Goal: Information Seeking & Learning: Learn about a topic

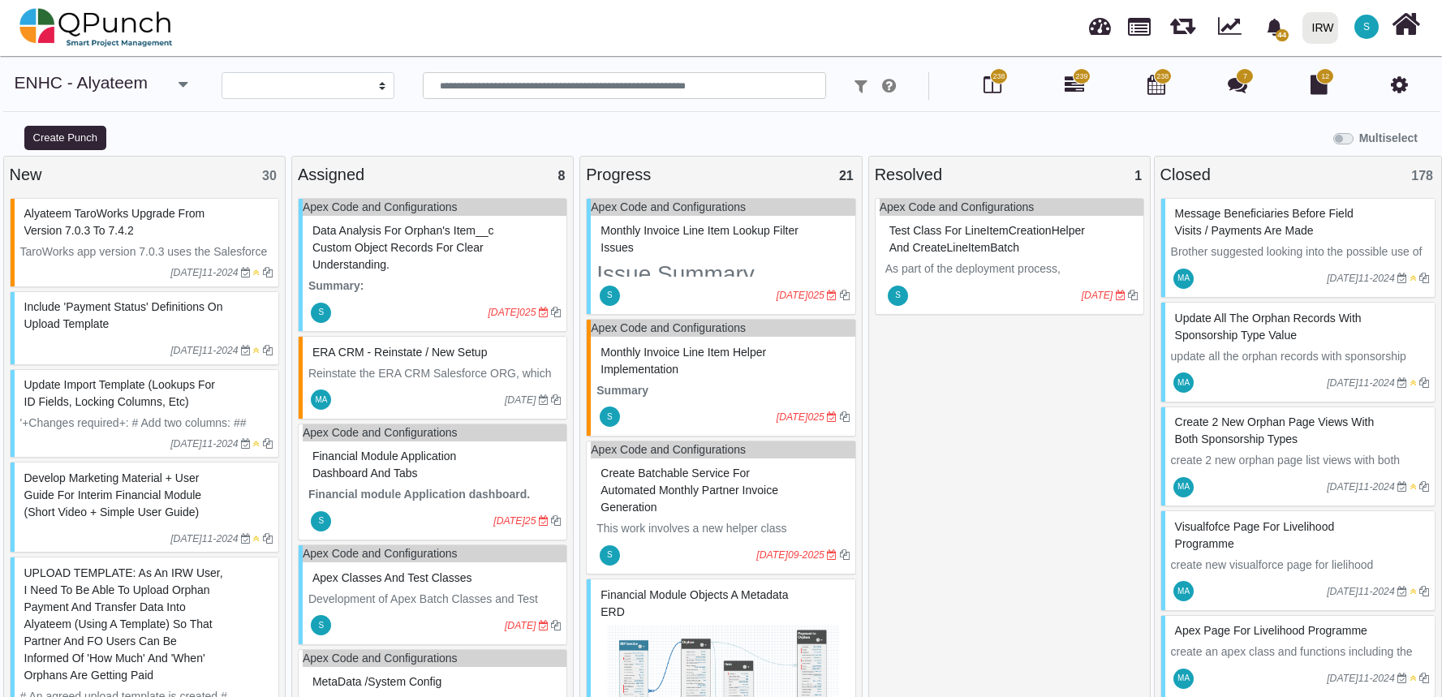
select select
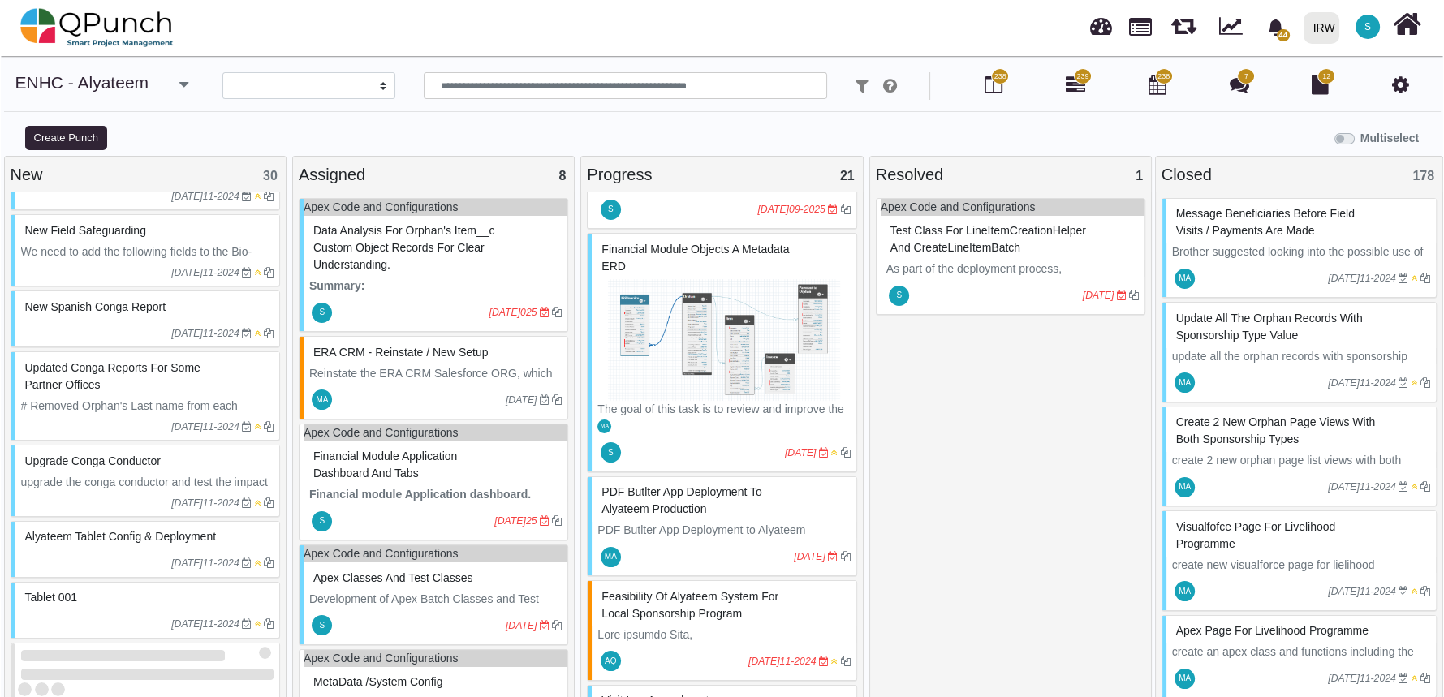
scroll to position [1804, 0]
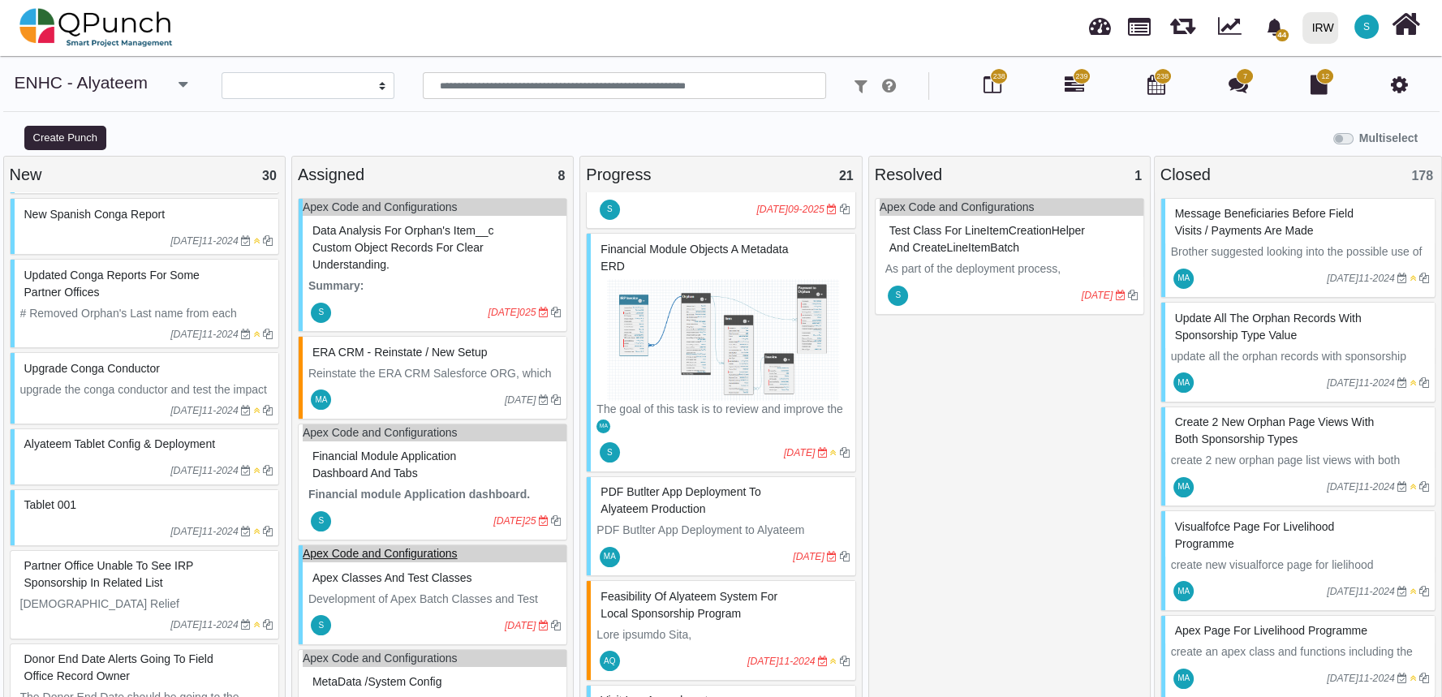
click at [394, 550] on link "Apex Code and Configurations" at bounding box center [380, 553] width 155 height 13
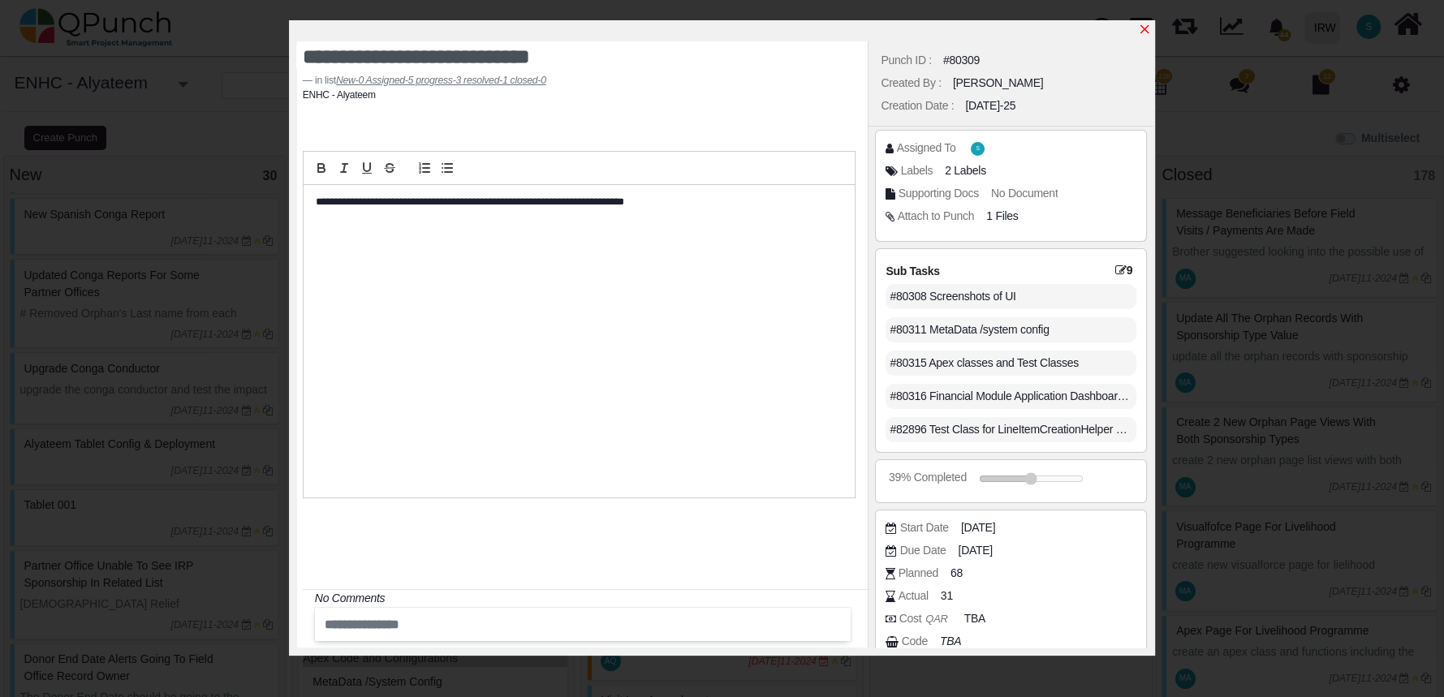
click at [1142, 27] on icon "x" at bounding box center [1144, 29] width 13 height 13
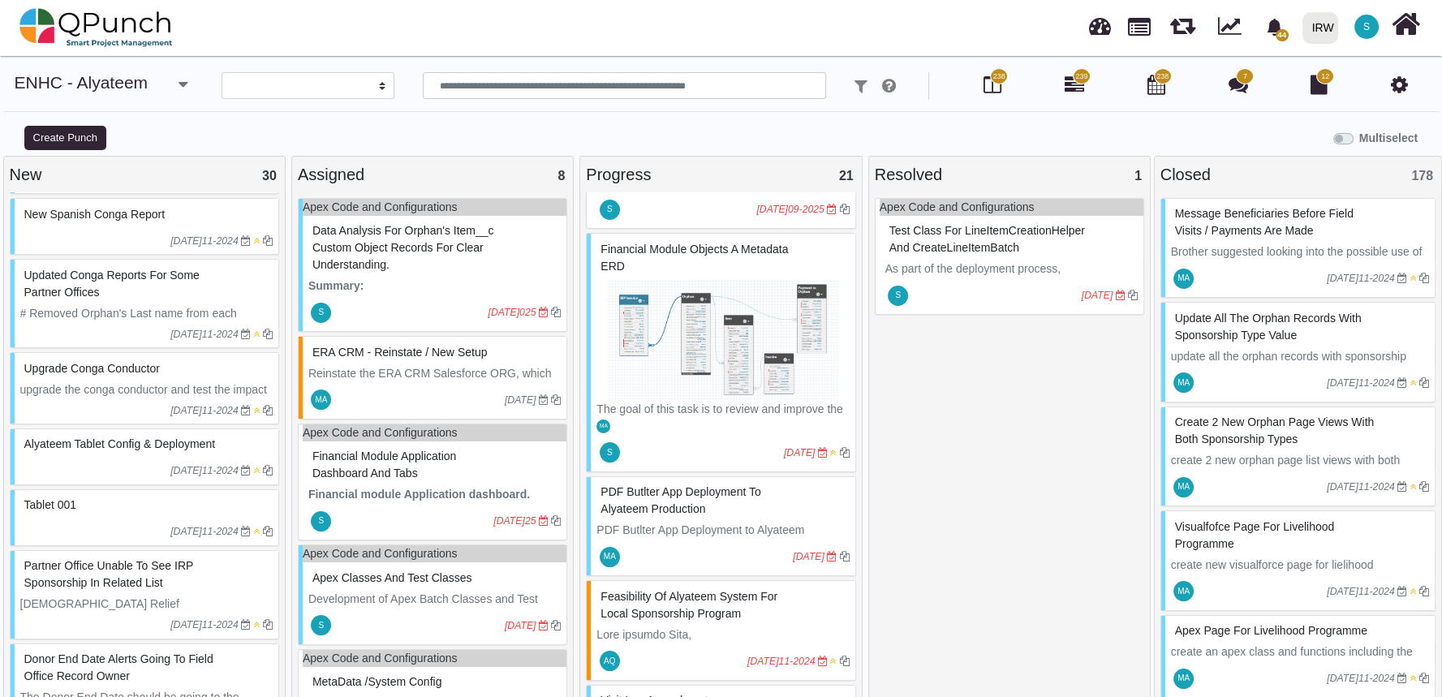
click at [1403, 81] on icon at bounding box center [1399, 84] width 17 height 19
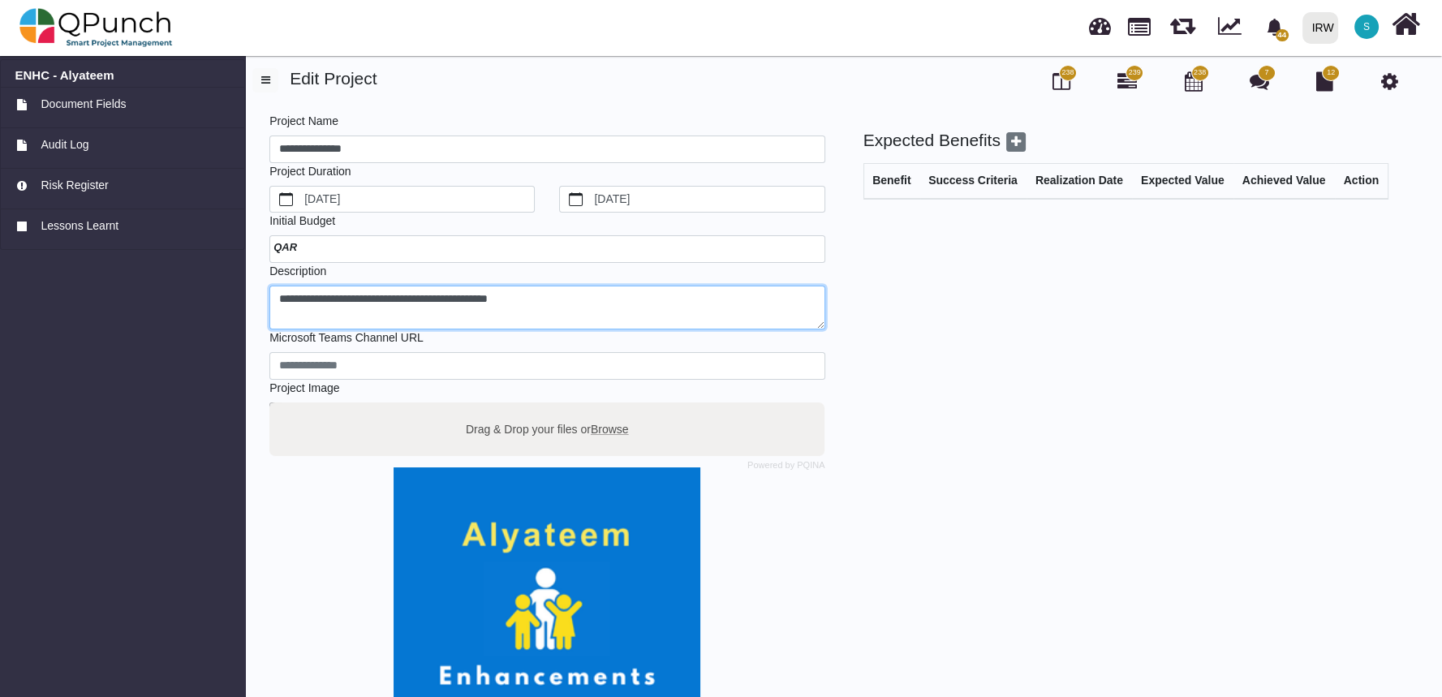
click at [350, 300] on textarea "**********" at bounding box center [546, 308] width 555 height 45
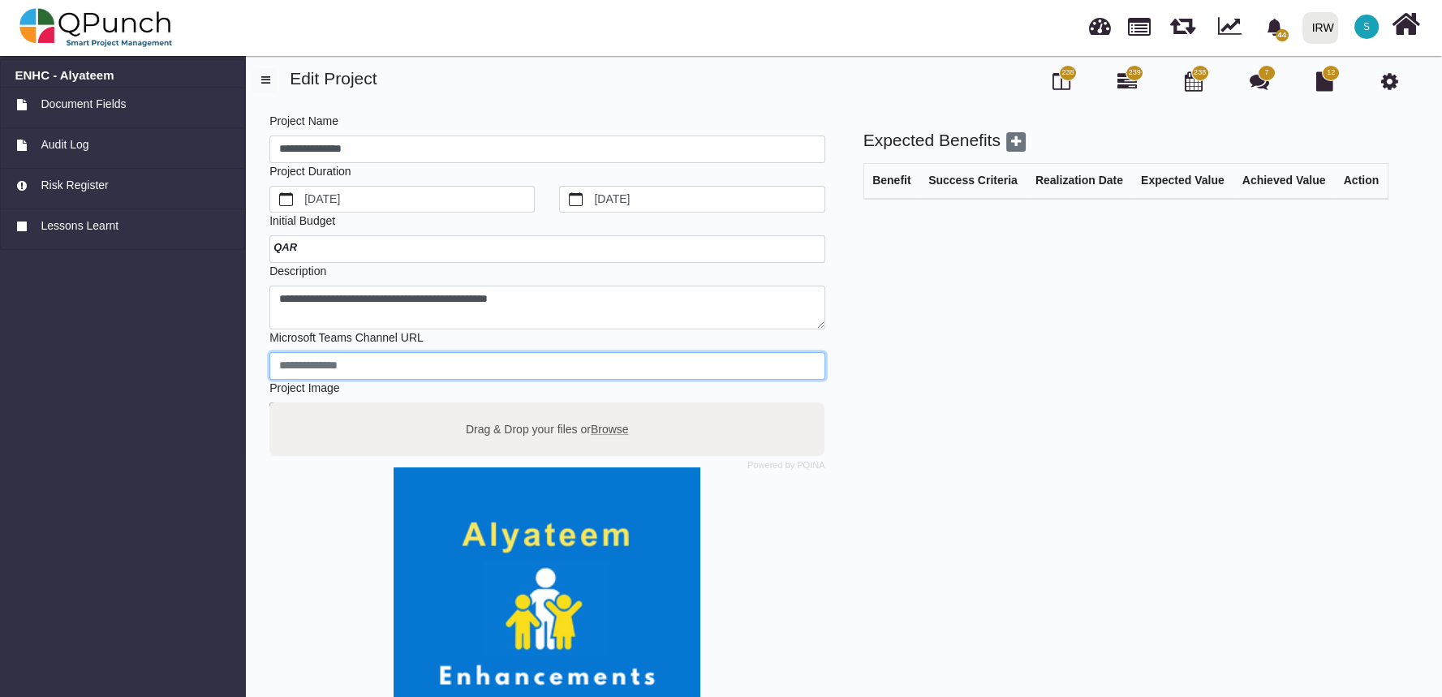
click at [351, 365] on input "url" at bounding box center [546, 366] width 555 height 28
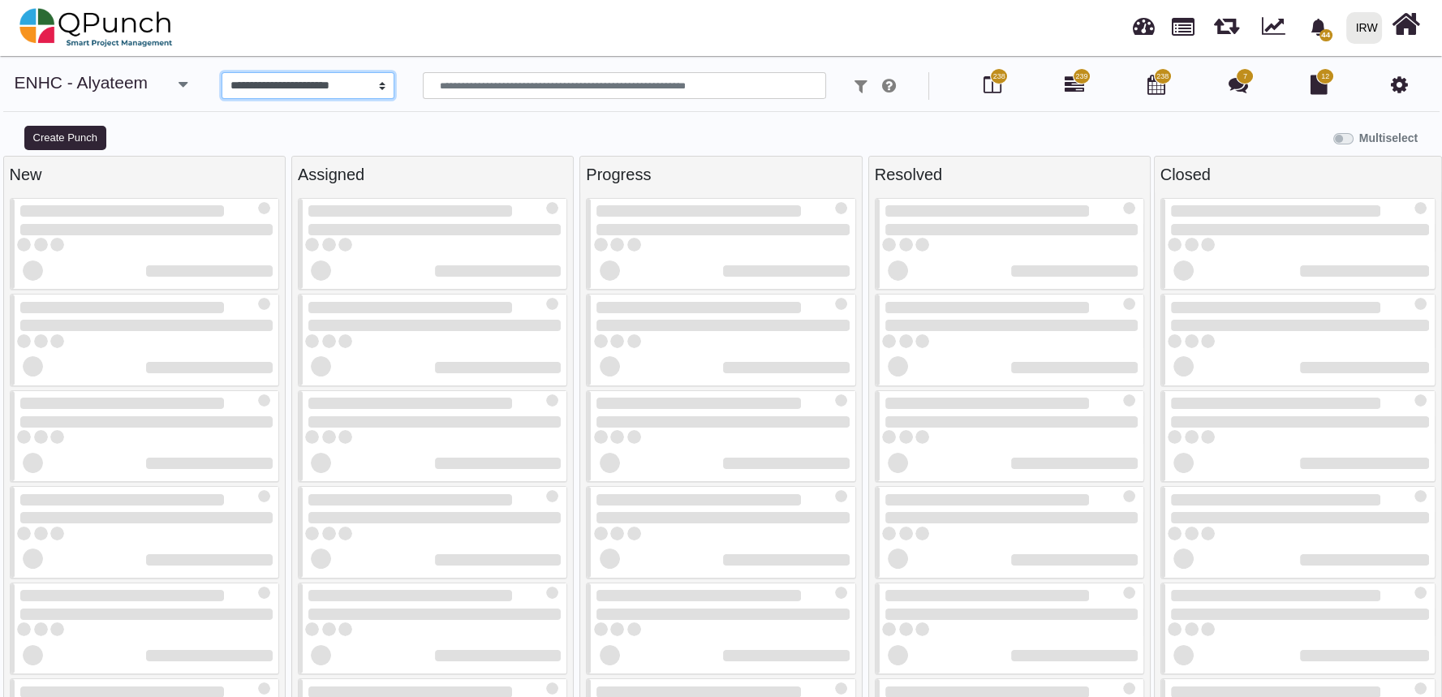
click at [317, 87] on select "**********" at bounding box center [308, 86] width 173 height 28
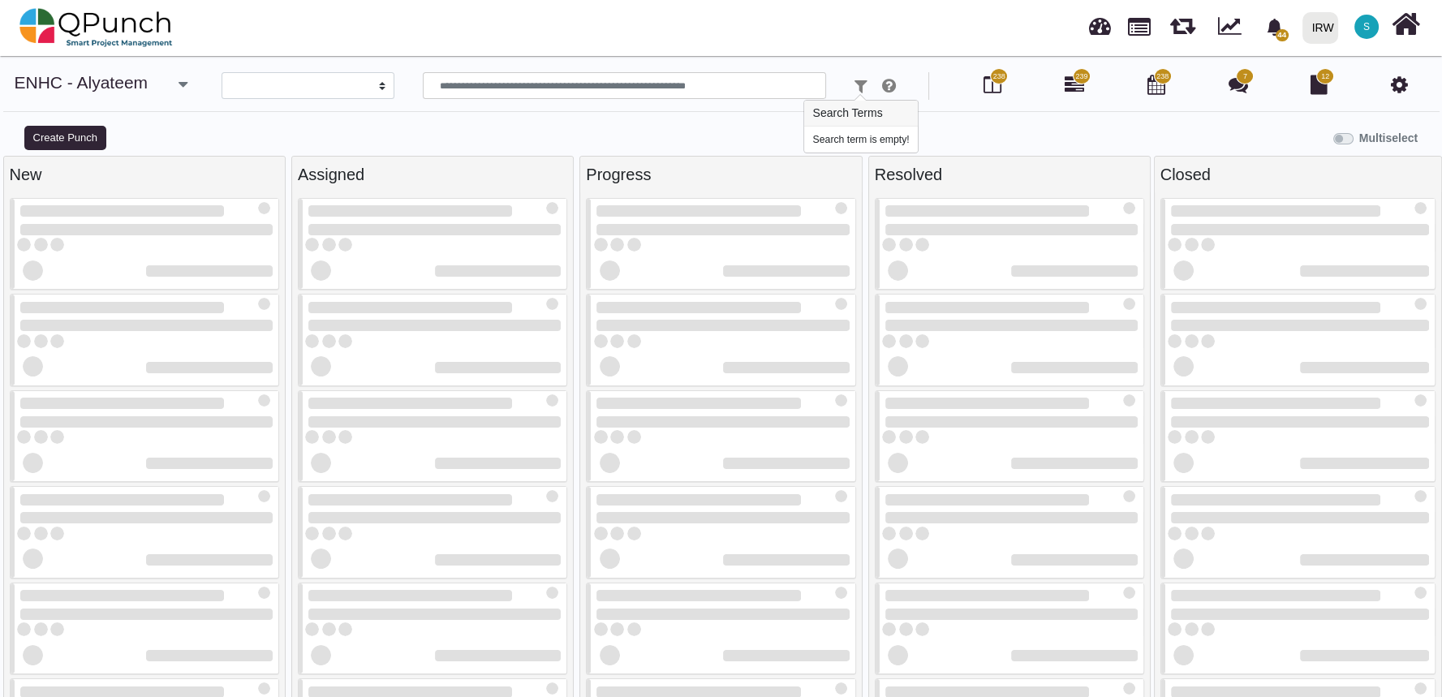
click at [861, 84] on icon at bounding box center [861, 86] width 13 height 16
click at [860, 88] on icon at bounding box center [861, 86] width 13 height 16
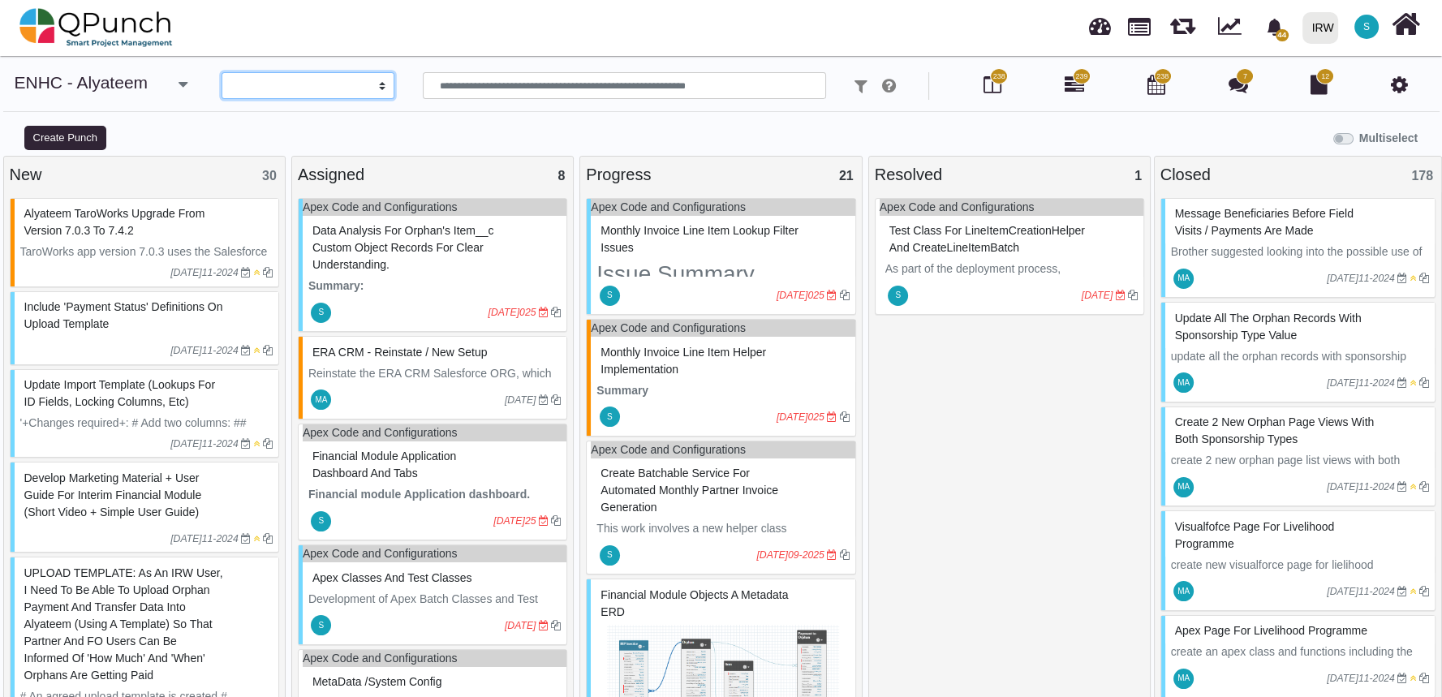
click at [324, 82] on select "**********" at bounding box center [308, 86] width 173 height 28
select select "*"
click at [222, 72] on select "**********" at bounding box center [308, 86] width 173 height 28
click at [340, 94] on select "**********" at bounding box center [308, 86] width 173 height 28
click at [532, 121] on div "**********" at bounding box center [721, 97] width 1442 height 51
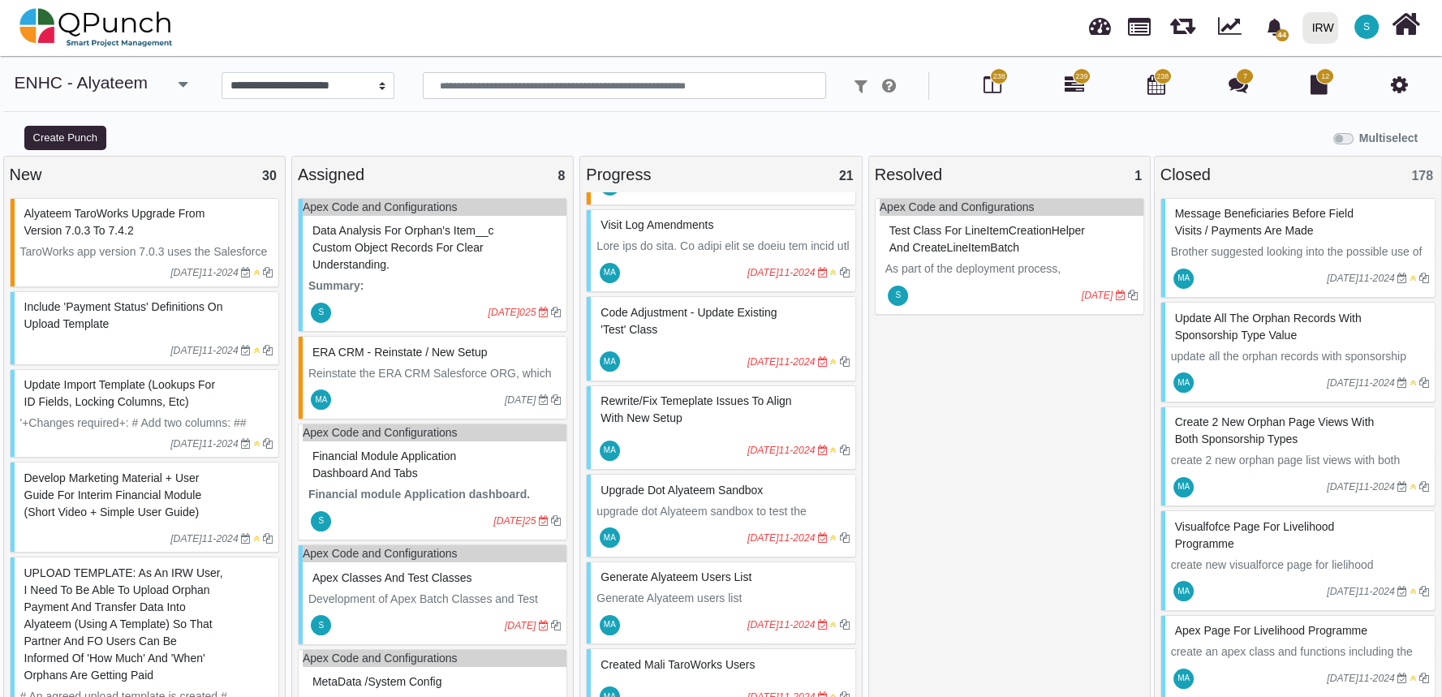
scroll to position [823, 0]
click at [712, 330] on div "Code adjustment - Update existing 'Test' class" at bounding box center [723, 320] width 252 height 42
click at [712, 330] on div "Code adjustment - Update existing 'Test' class MA [DATE]" at bounding box center [720, 337] width 269 height 85
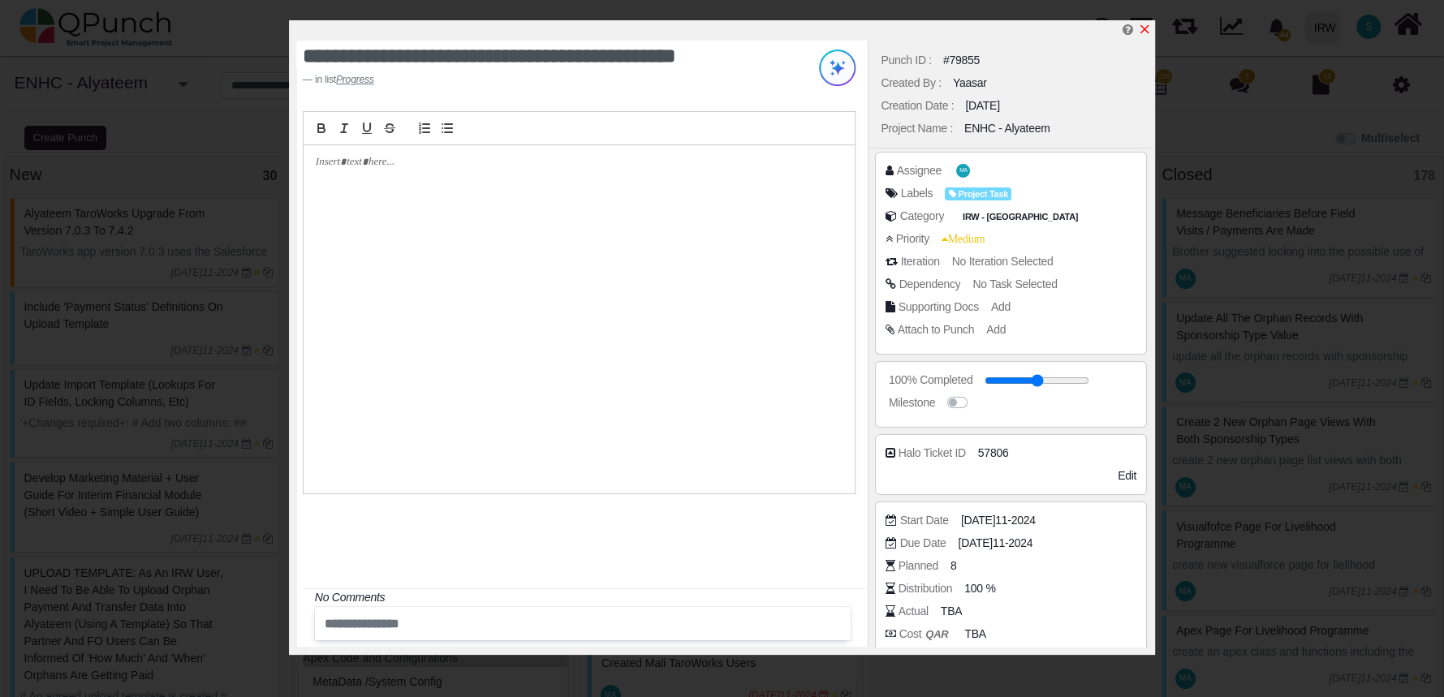
click at [1144, 32] on icon "x" at bounding box center [1144, 29] width 13 height 13
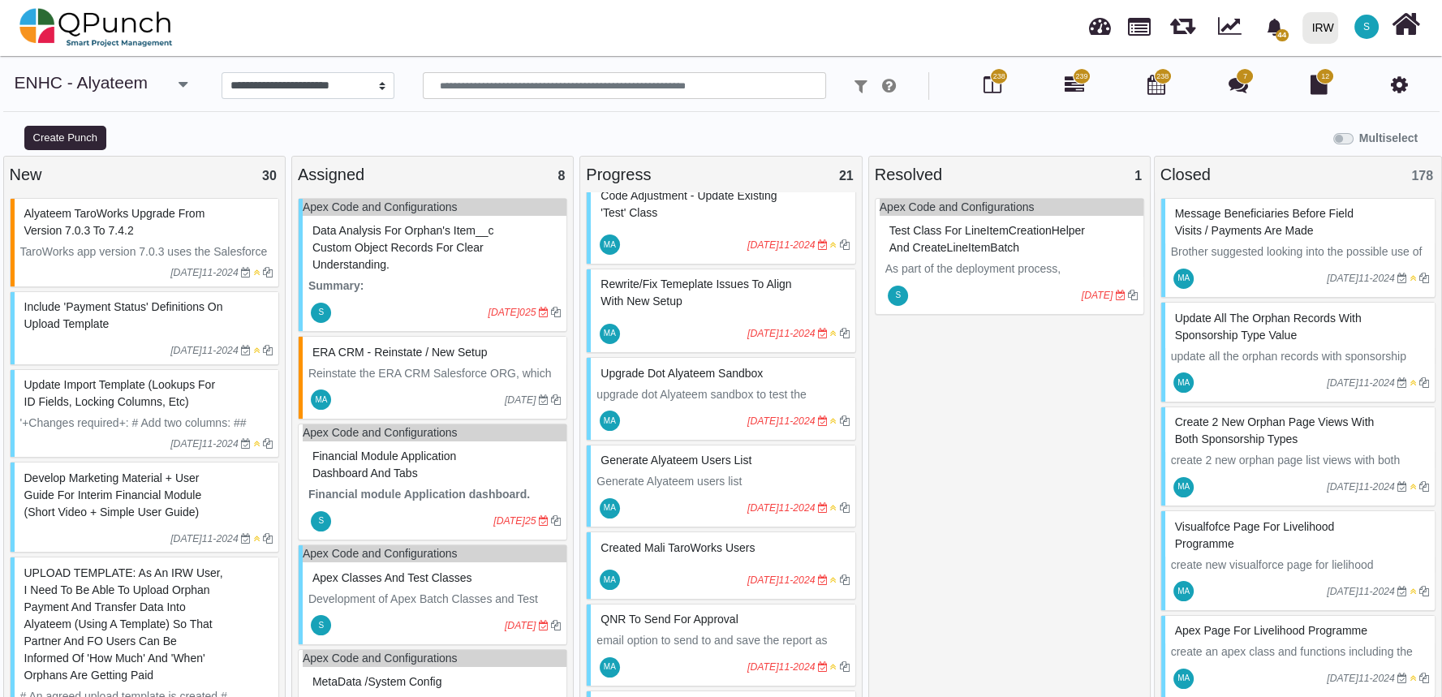
scroll to position [959, 0]
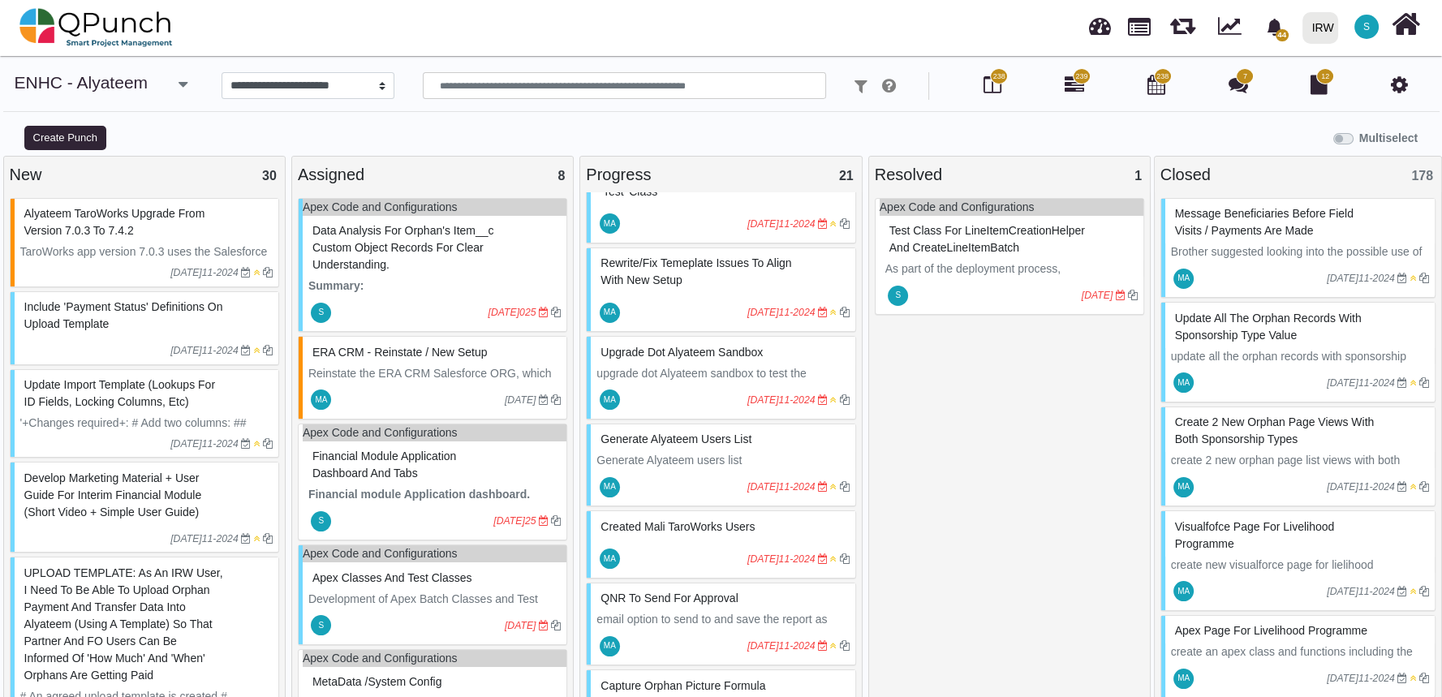
click at [717, 377] on span "upgrade dot Alyateem sandbox to test the upgrade process before applying upgrad…" at bounding box center [718, 382] width 243 height 30
click at [717, 377] on div "upgrade dot Alyateem sandbox upgrade dot Alyateem sandbox to test the upgrade p…" at bounding box center [720, 378] width 269 height 84
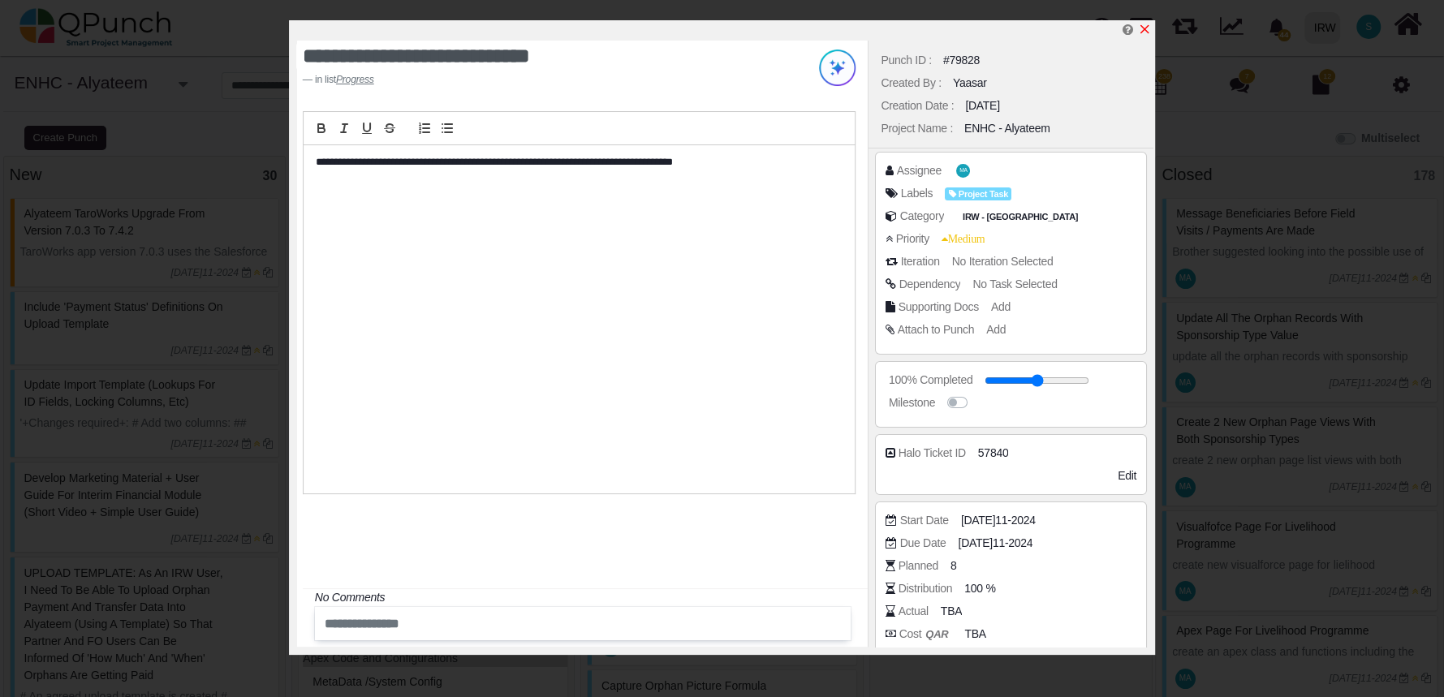
click at [1144, 29] on icon "x" at bounding box center [1144, 29] width 9 height 9
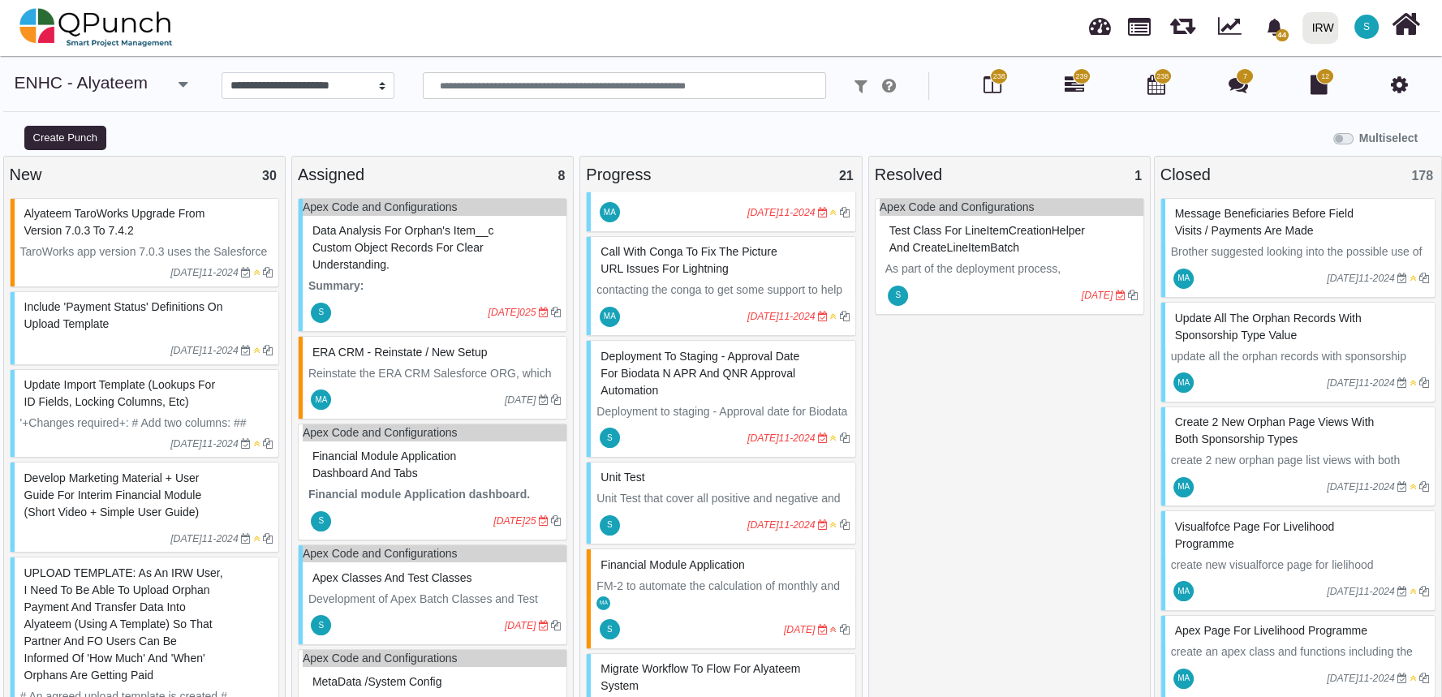
scroll to position [1489, 0]
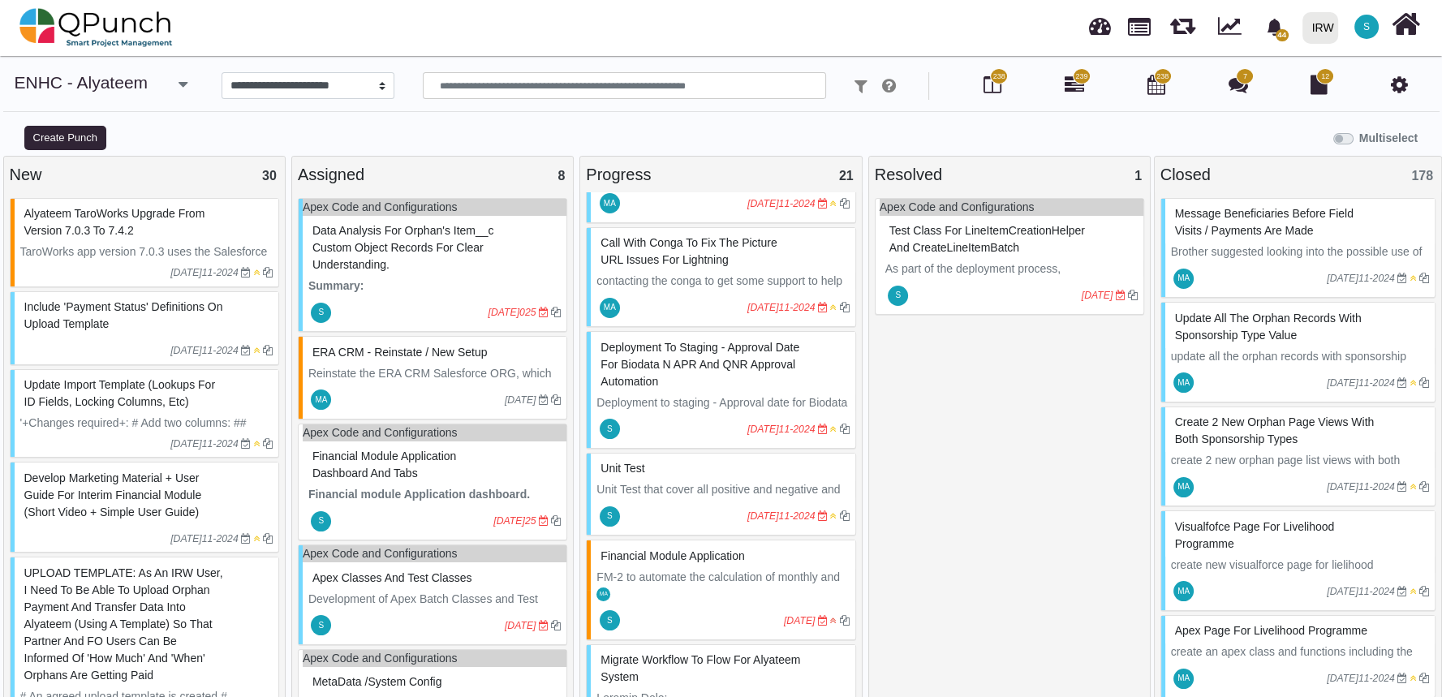
click at [724, 362] on span "Deployment to staging - Approval date for Biodata n APR and QNR Approval automa…" at bounding box center [700, 364] width 199 height 47
click at [724, 362] on div "Deployment to staging - Approval date for Biodata n APR and QNR Approval automa…" at bounding box center [720, 390] width 269 height 118
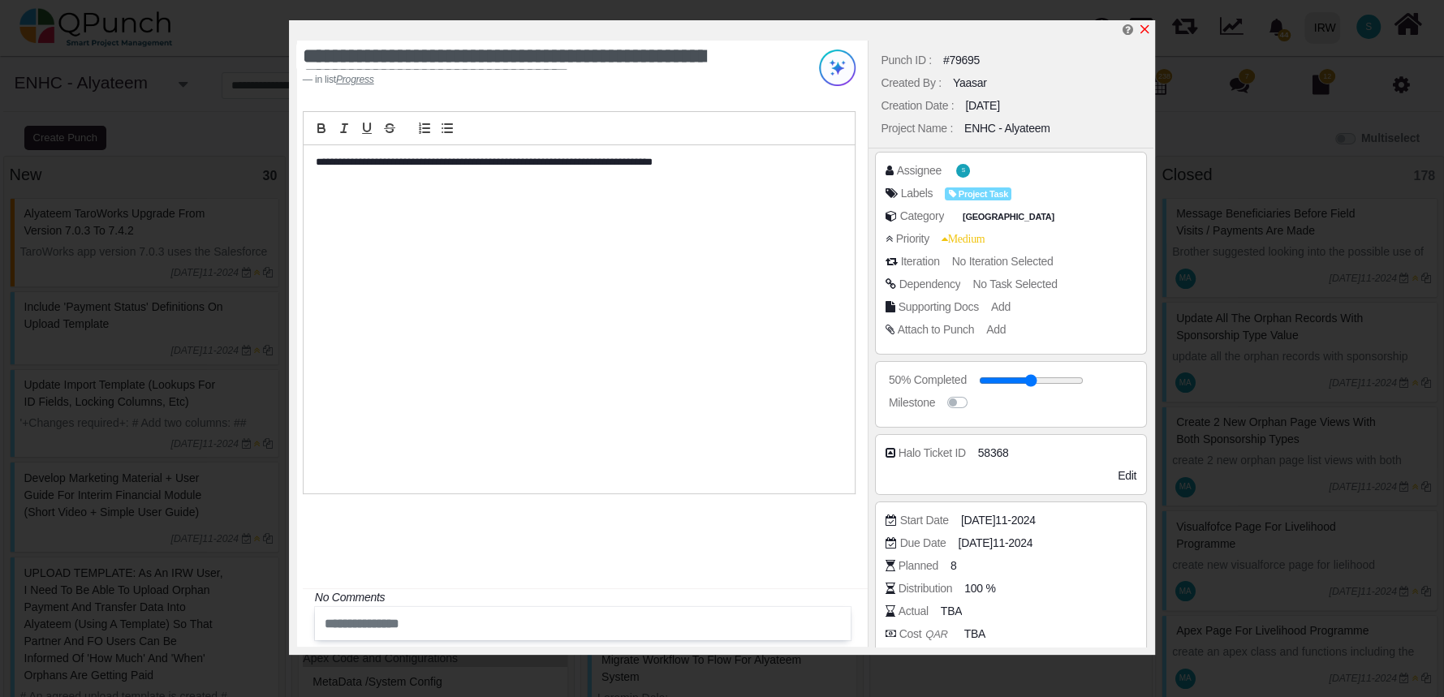
click at [1144, 30] on icon "x" at bounding box center [1144, 29] width 9 height 9
click at [1147, 28] on icon "x" at bounding box center [1144, 29] width 13 height 13
click at [1144, 30] on icon "x" at bounding box center [1144, 29] width 9 height 9
click at [1334, 271] on div "**********" at bounding box center [722, 348] width 1444 height 697
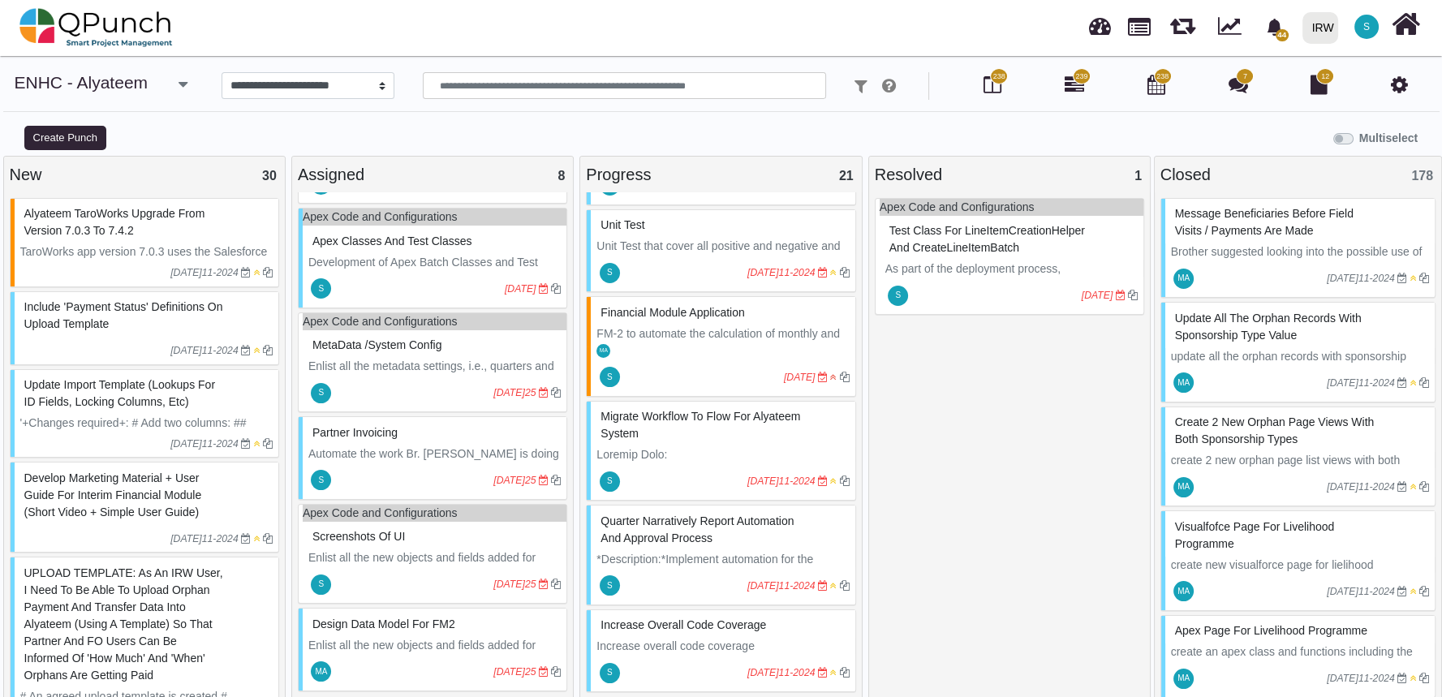
scroll to position [15, 0]
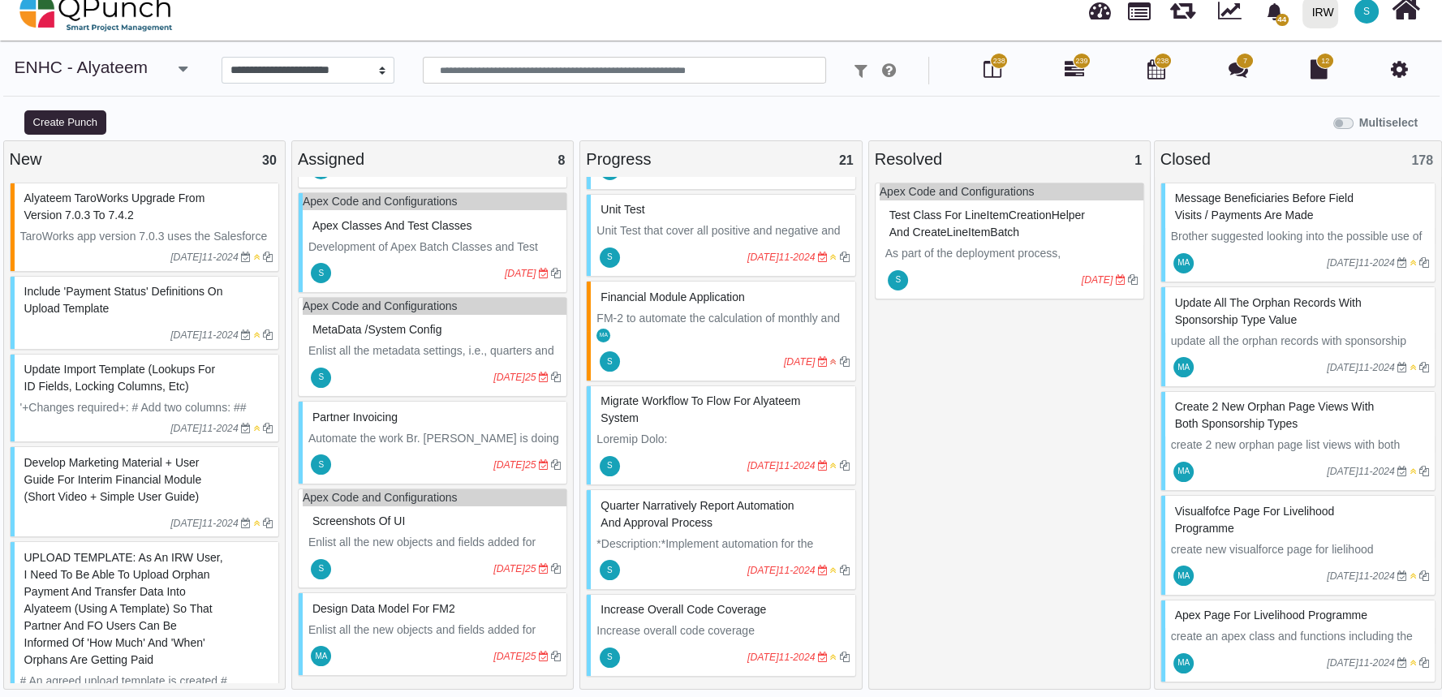
click at [388, 617] on div "Design data Model for FM2" at bounding box center [434, 609] width 252 height 25
click at [388, 617] on div "Design data Model for FM2 Enlist all the new objects and fields added for FM2. …" at bounding box center [432, 634] width 269 height 84
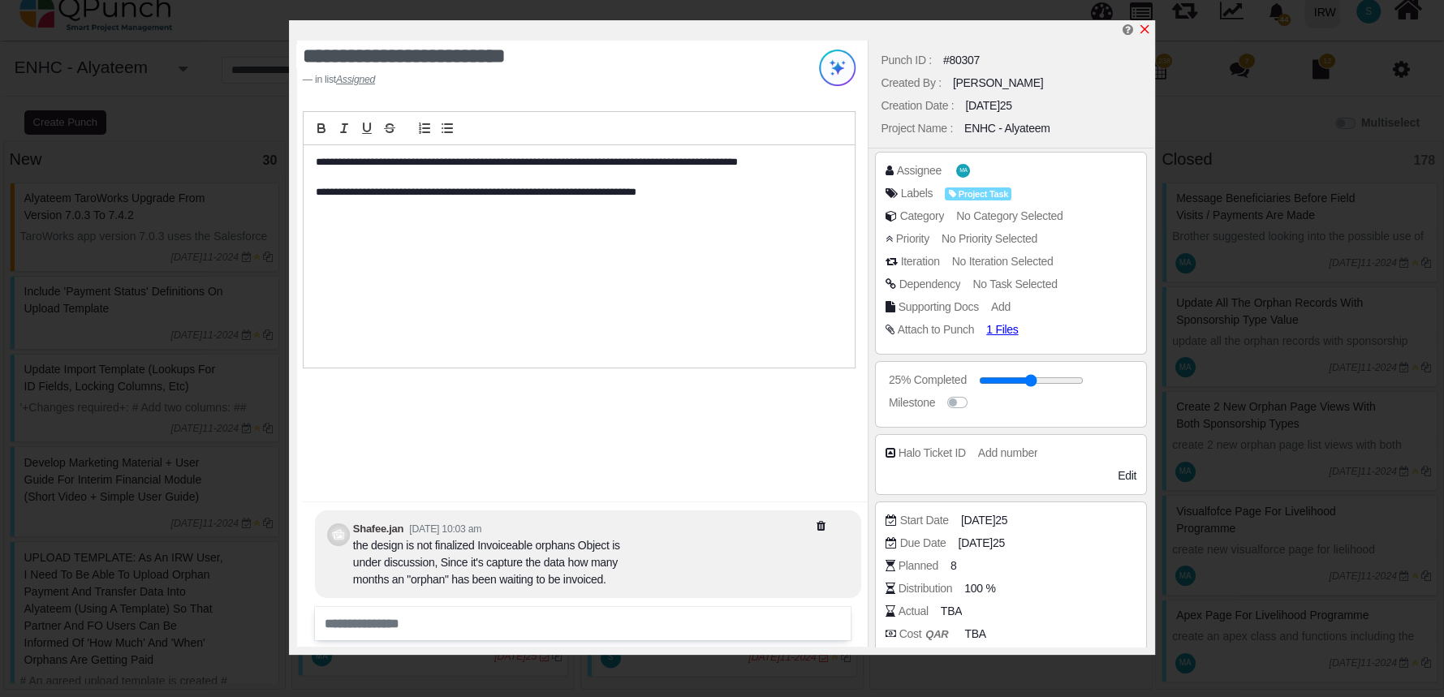
click at [1147, 33] on icon "x" at bounding box center [1144, 29] width 9 height 9
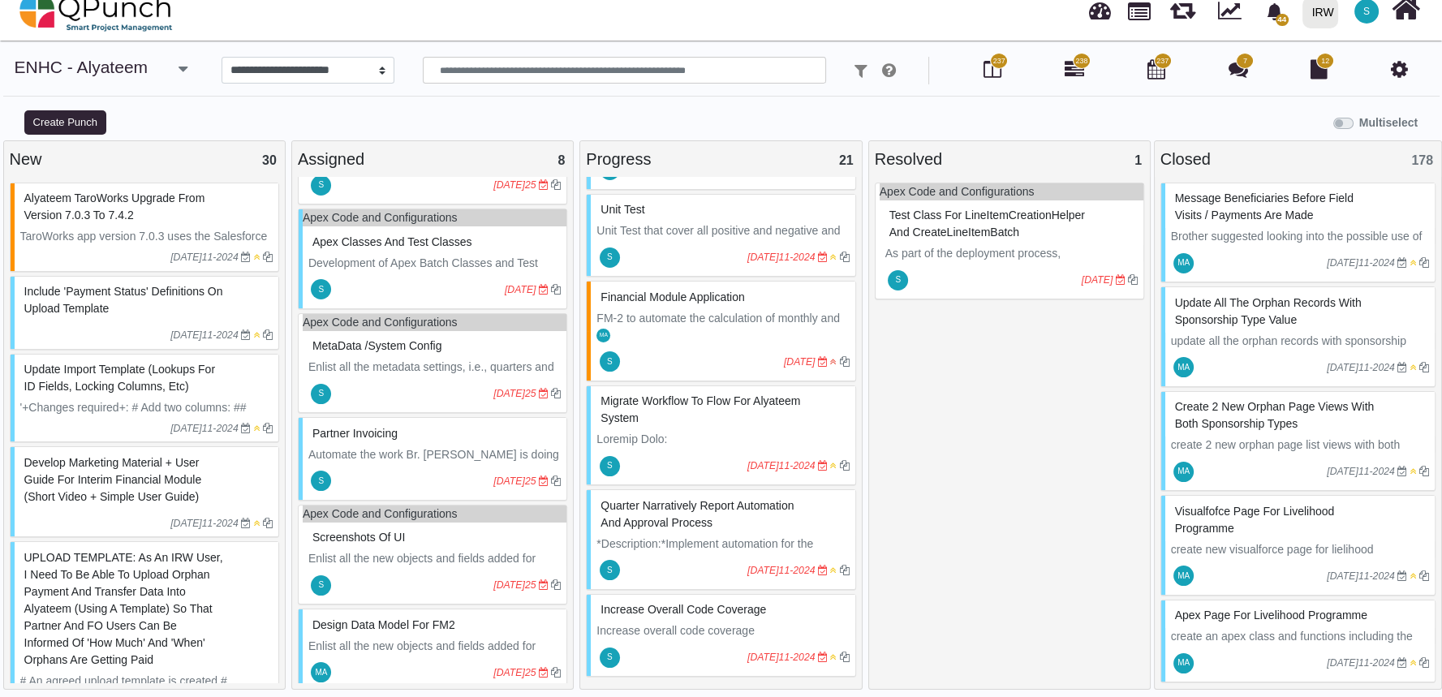
scroll to position [319, 0]
click at [466, 568] on div "S [DATE]025" at bounding box center [435, 586] width 264 height 37
click at [466, 566] on div "Apex Code and Configurations Screenshots of UI Enlist all the new objects and f…" at bounding box center [432, 556] width 269 height 101
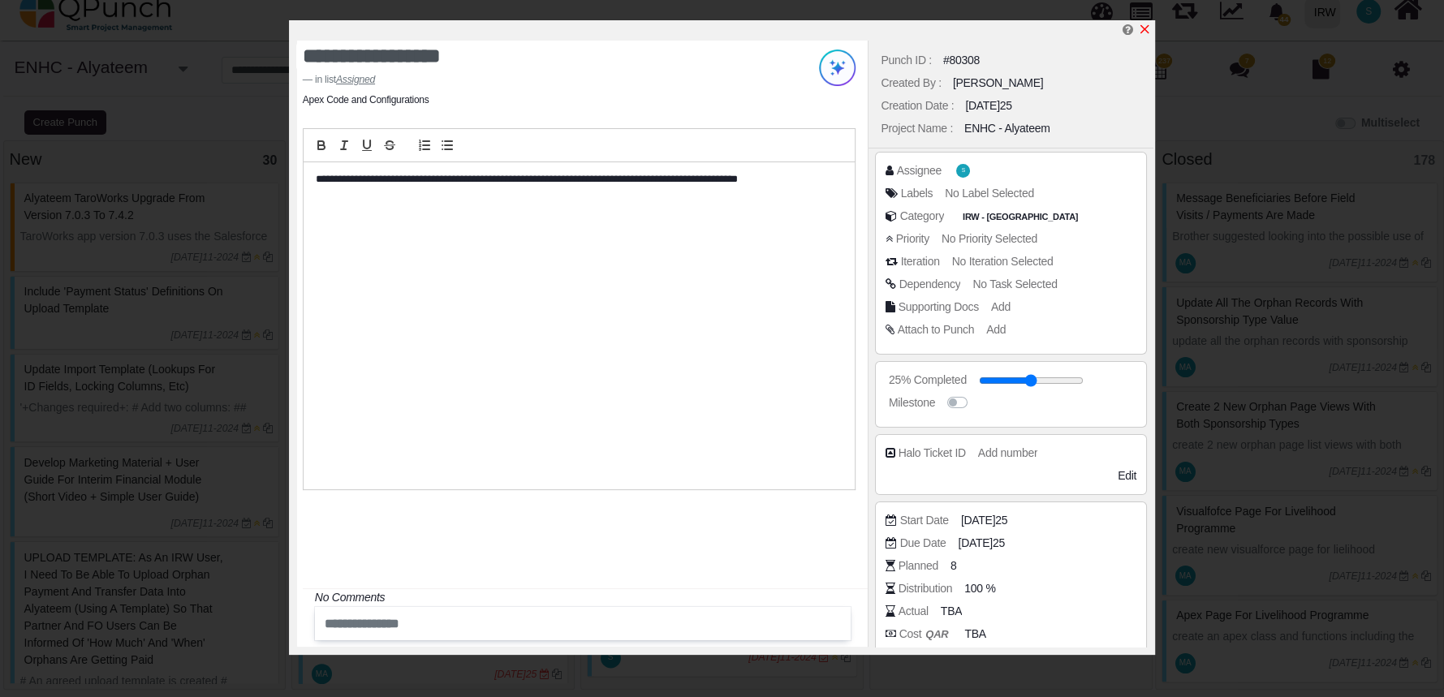
click at [1140, 30] on icon "x" at bounding box center [1144, 29] width 13 height 13
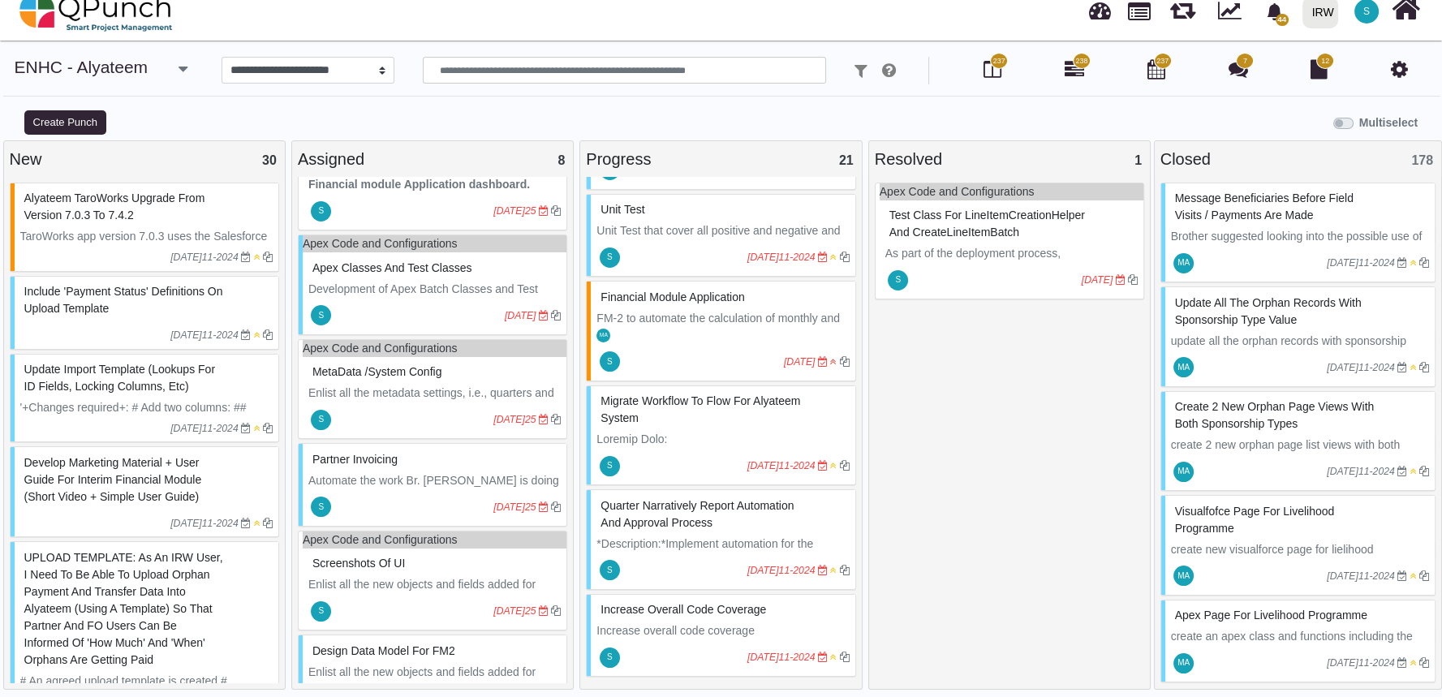
scroll to position [295, 0]
click at [426, 493] on div at bounding box center [413, 506] width 159 height 26
click at [426, 493] on div "Partner invoicing Automate the work Br. [PERSON_NAME] is doing in Excel into th…" at bounding box center [432, 484] width 269 height 84
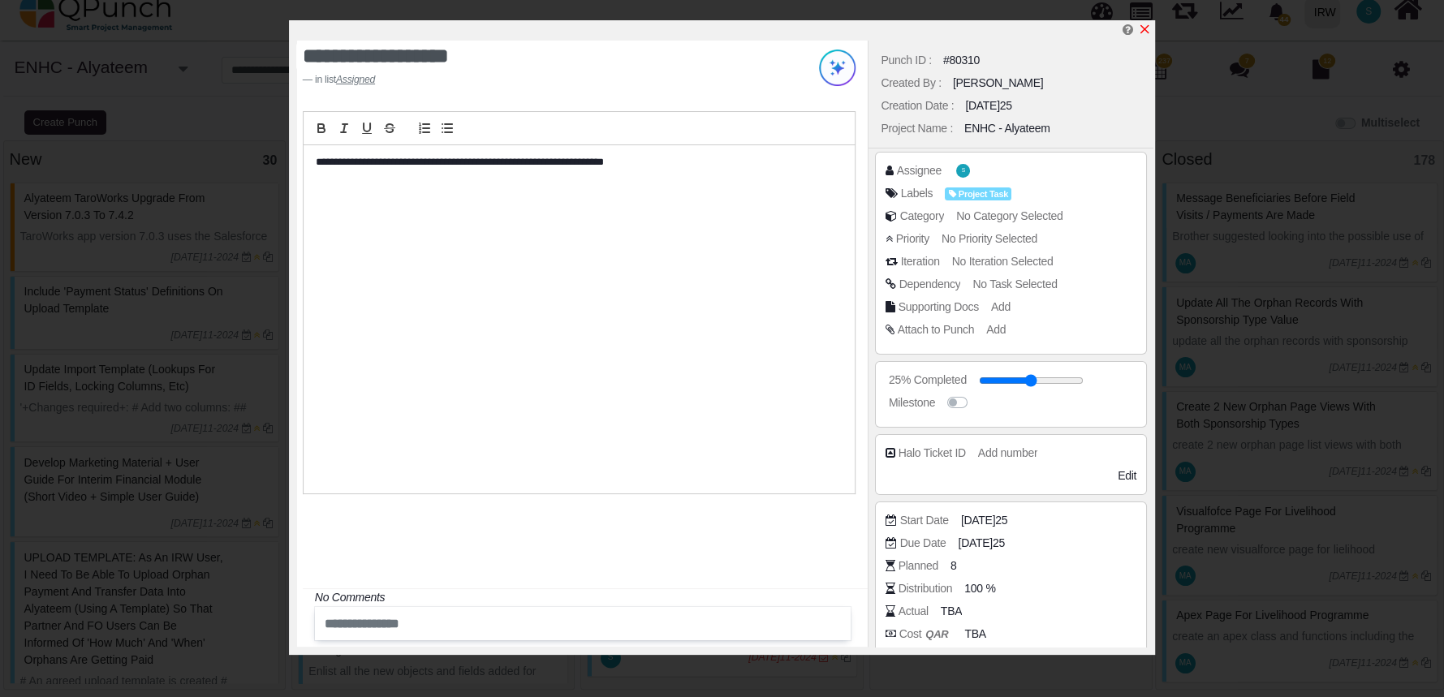
click at [1146, 26] on icon "x" at bounding box center [1144, 29] width 13 height 13
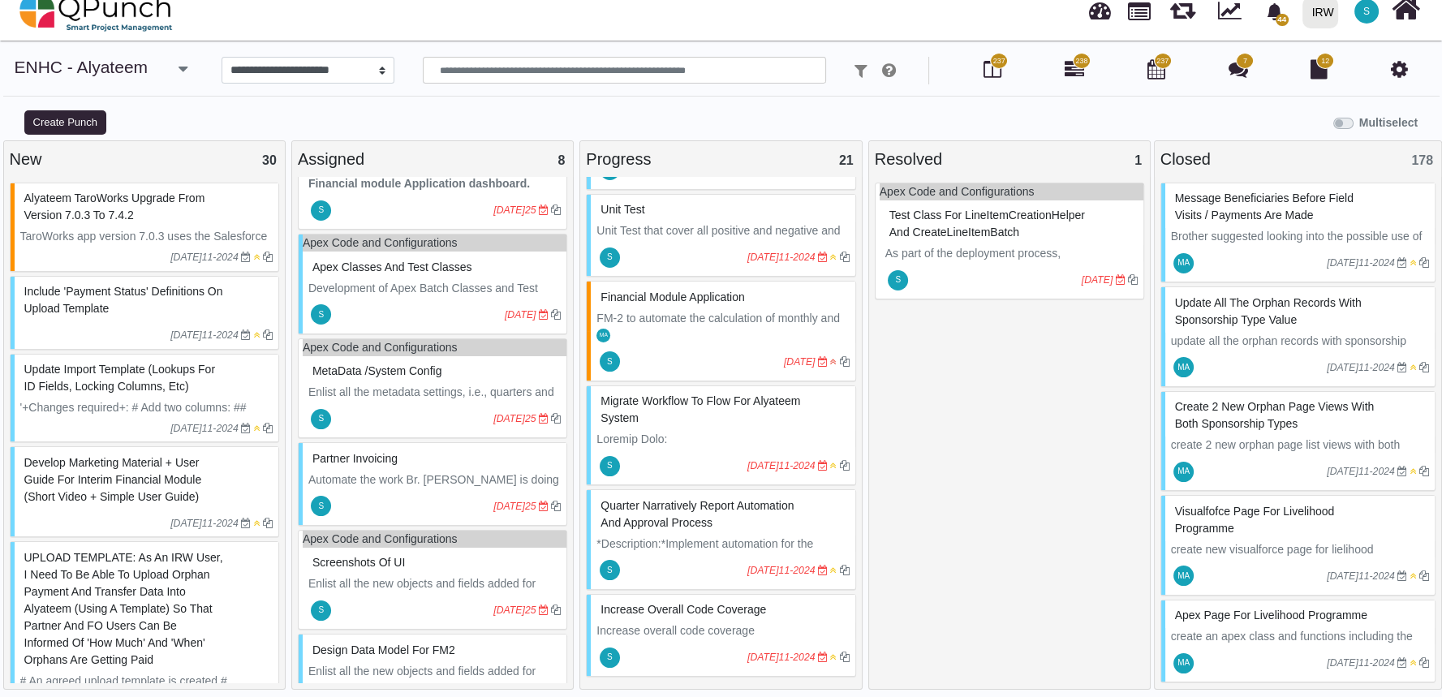
click at [408, 400] on div "S [DATE]025" at bounding box center [435, 418] width 264 height 37
click at [408, 399] on div "Apex Code and Configurations MetaData /system config Enlist all the metadata se…" at bounding box center [432, 388] width 269 height 101
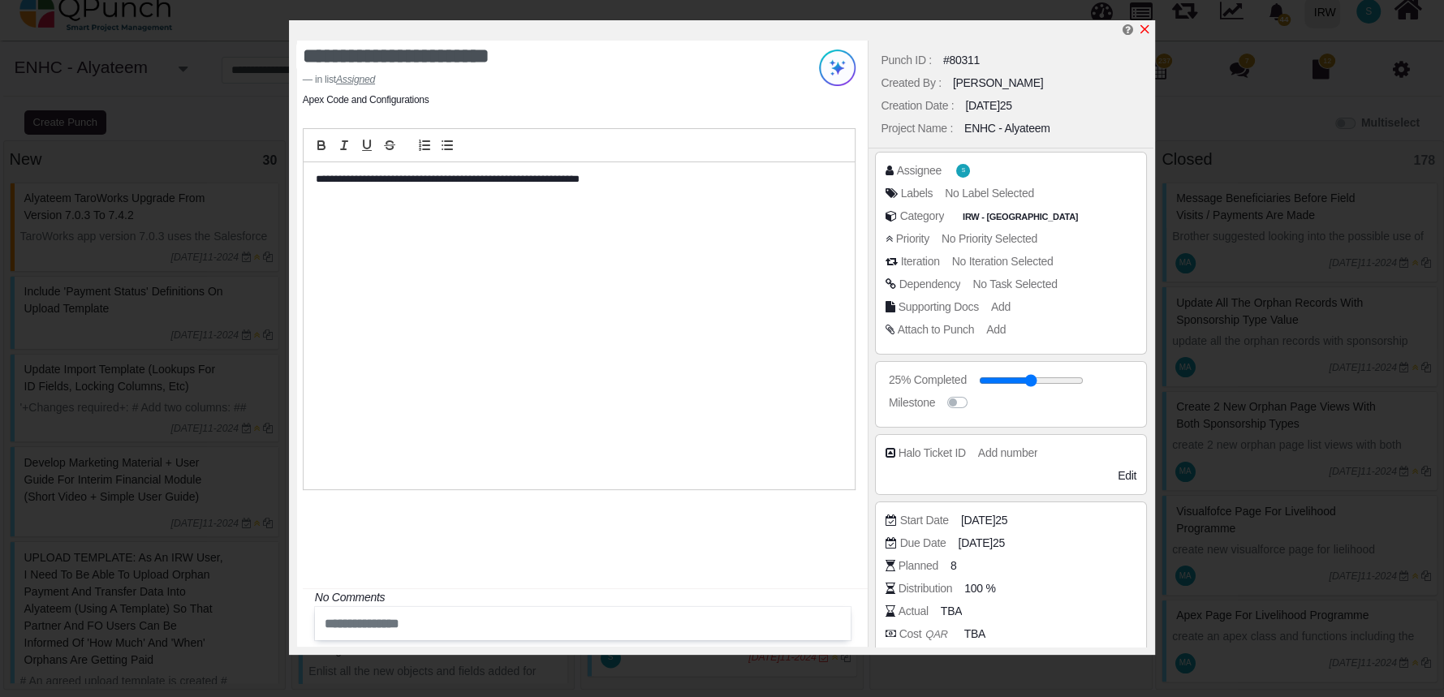
click at [1148, 30] on icon "x" at bounding box center [1144, 29] width 13 height 13
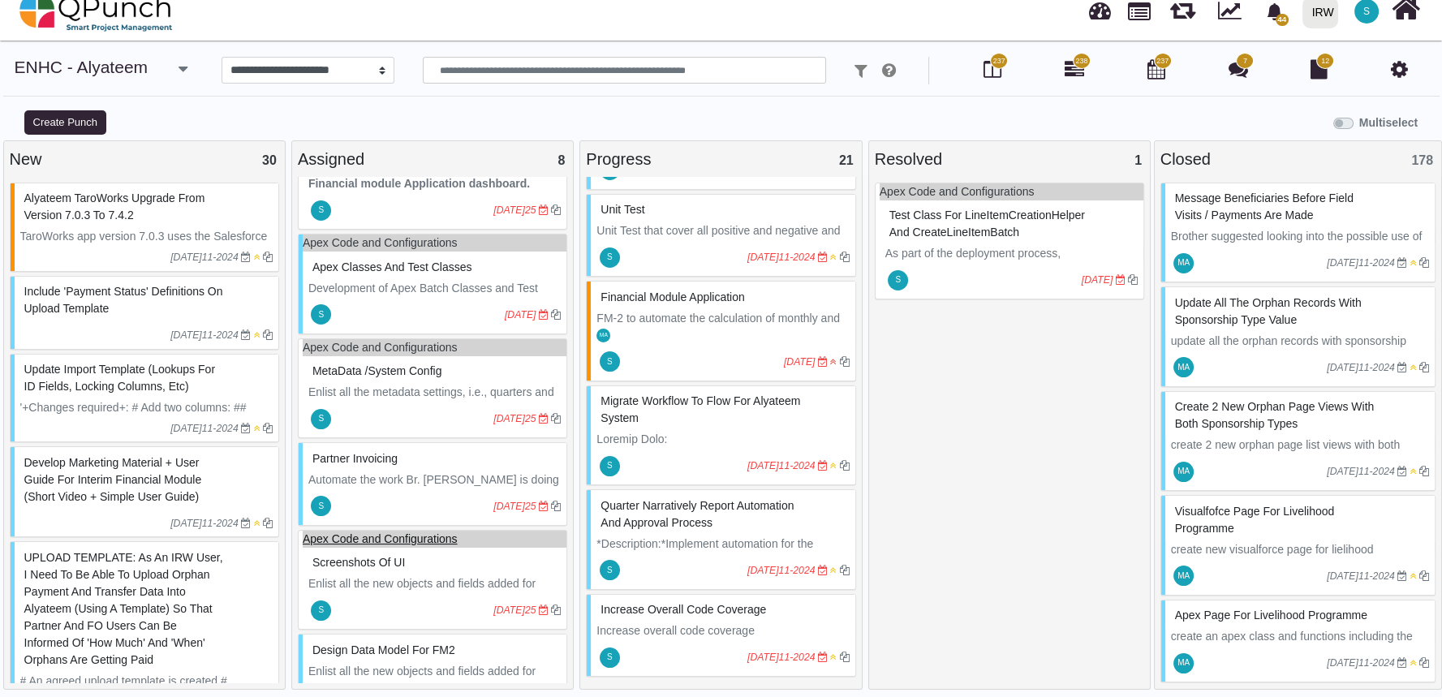
click at [402, 536] on link "Apex Code and Configurations" at bounding box center [380, 538] width 155 height 13
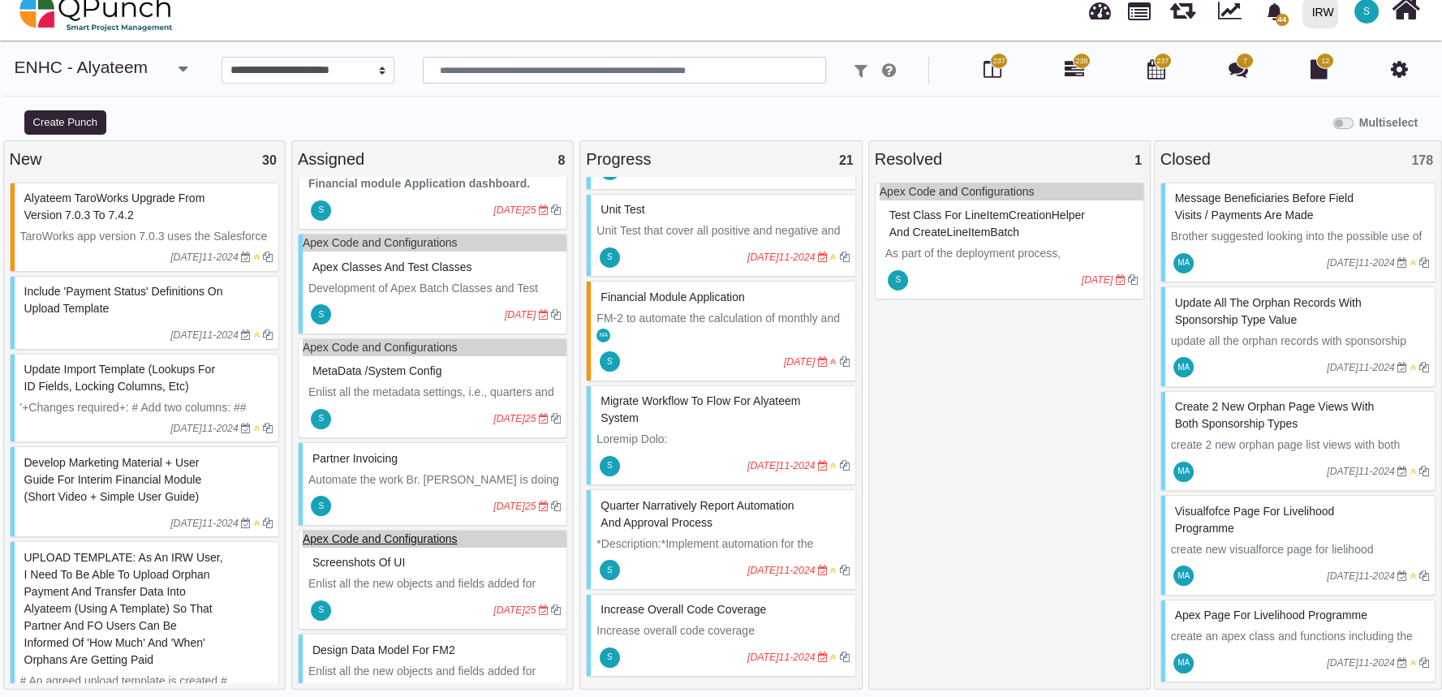
click at [402, 536] on link "Apex Code and Configurations" at bounding box center [380, 538] width 155 height 13
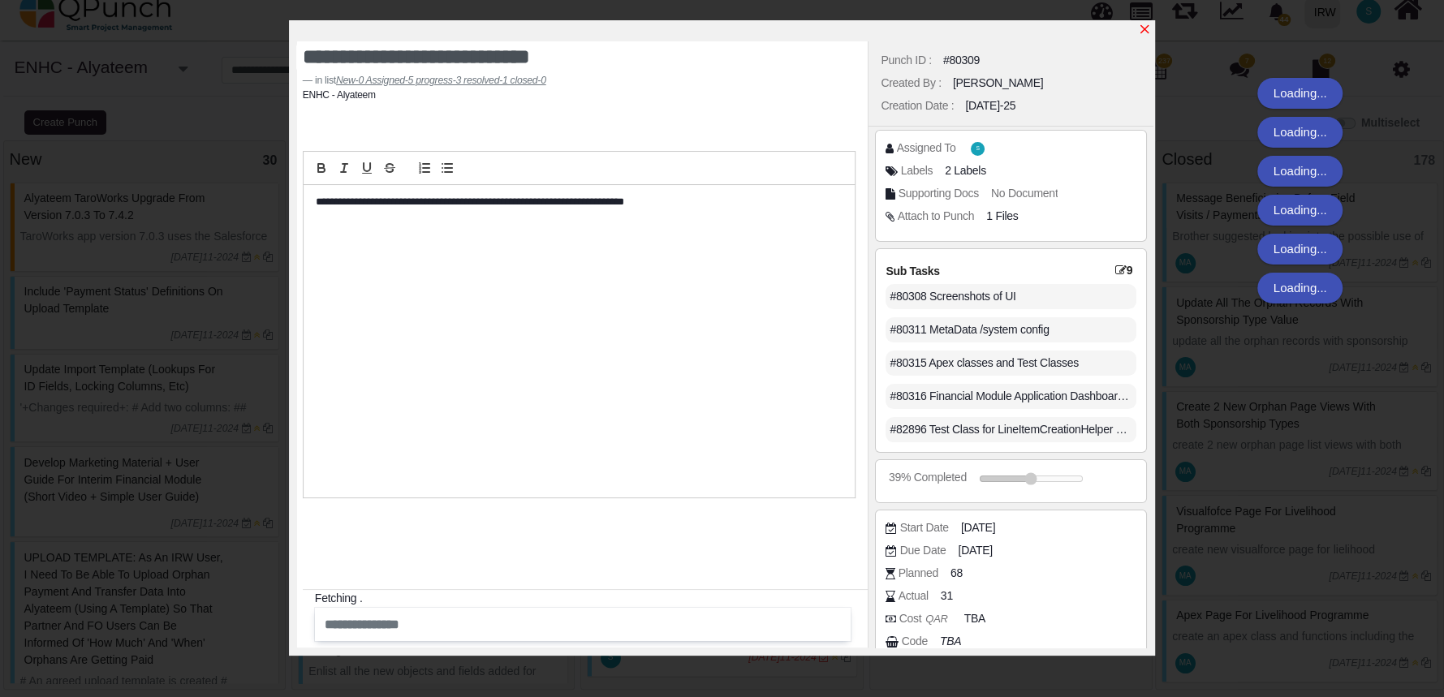
click at [1146, 27] on icon "x" at bounding box center [1144, 29] width 13 height 13
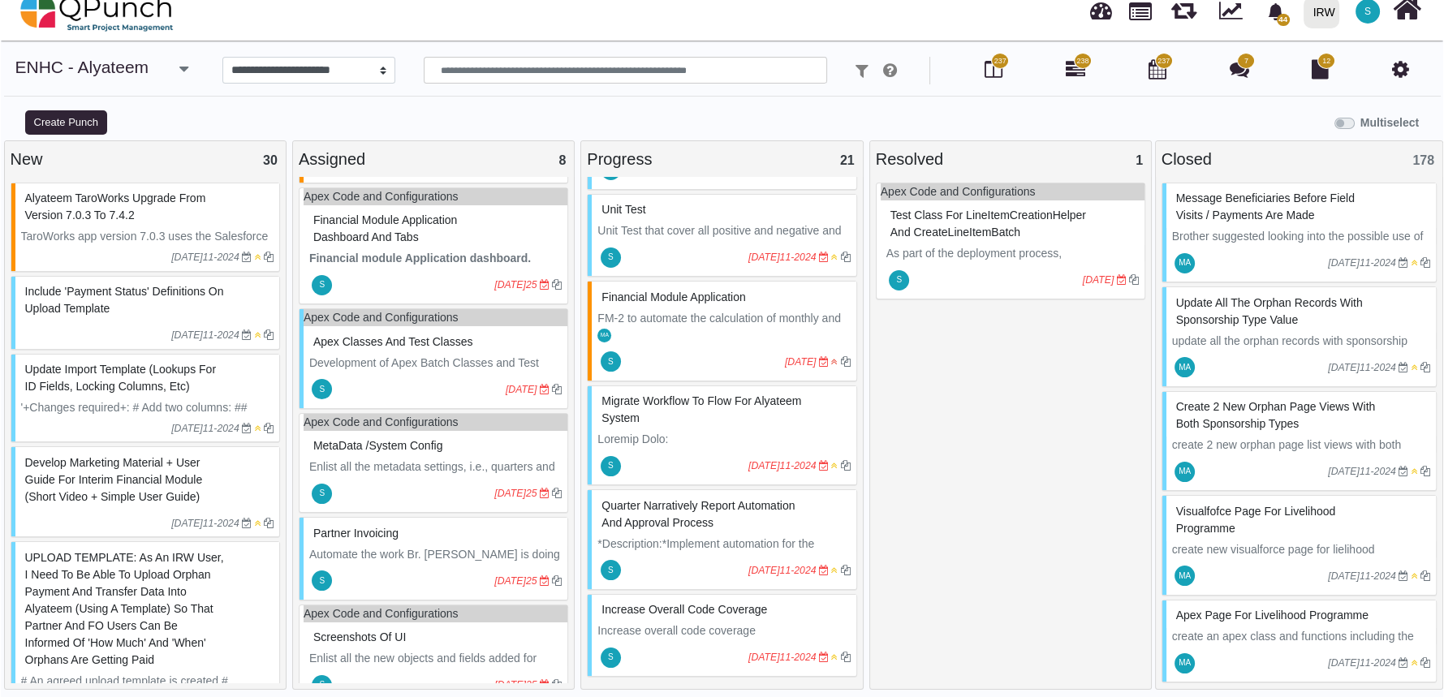
scroll to position [113, 0]
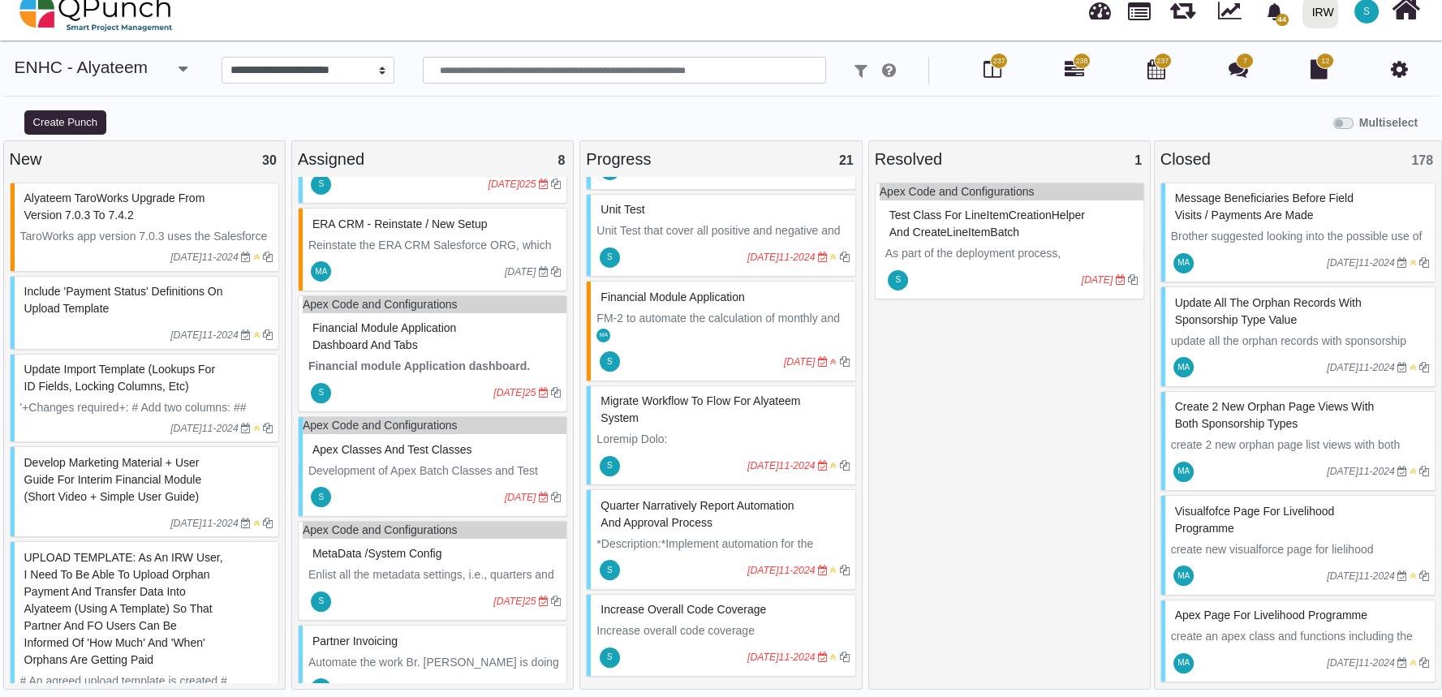
click at [447, 472] on p "Development of Apex Batch Classes and Test Classes for Invoice Automation." at bounding box center [434, 480] width 252 height 34
click at [447, 472] on div "Apex Code and Configurations Apex classes and Test Classes Development of Apex …" at bounding box center [432, 466] width 269 height 101
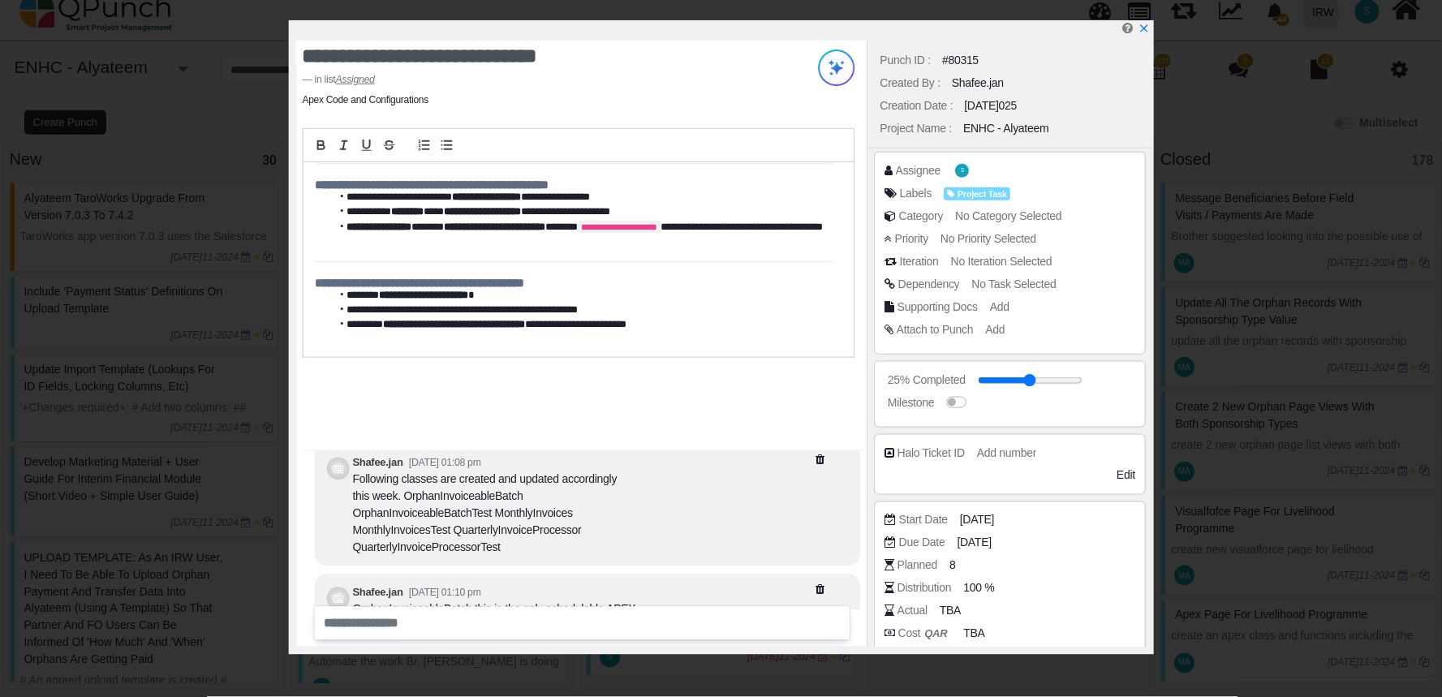
scroll to position [-62, 0]
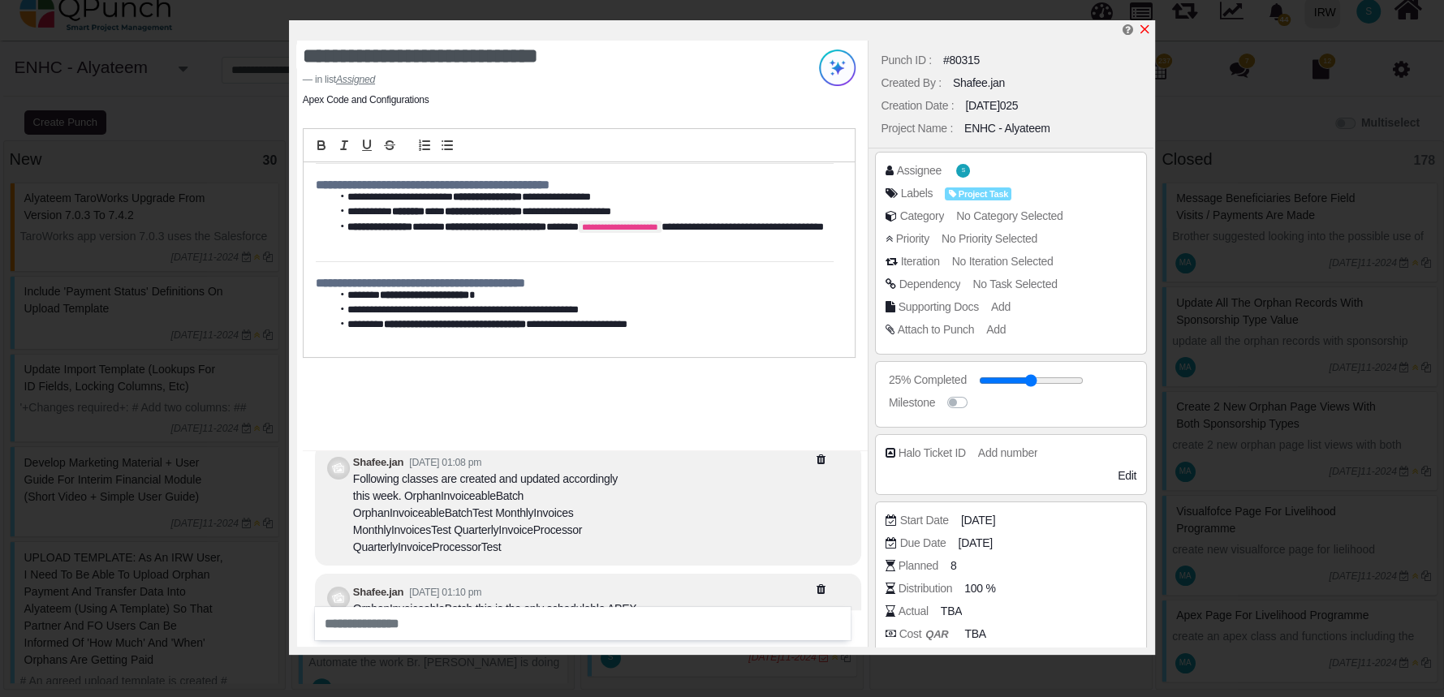
click at [1147, 29] on icon "x" at bounding box center [1144, 29] width 13 height 13
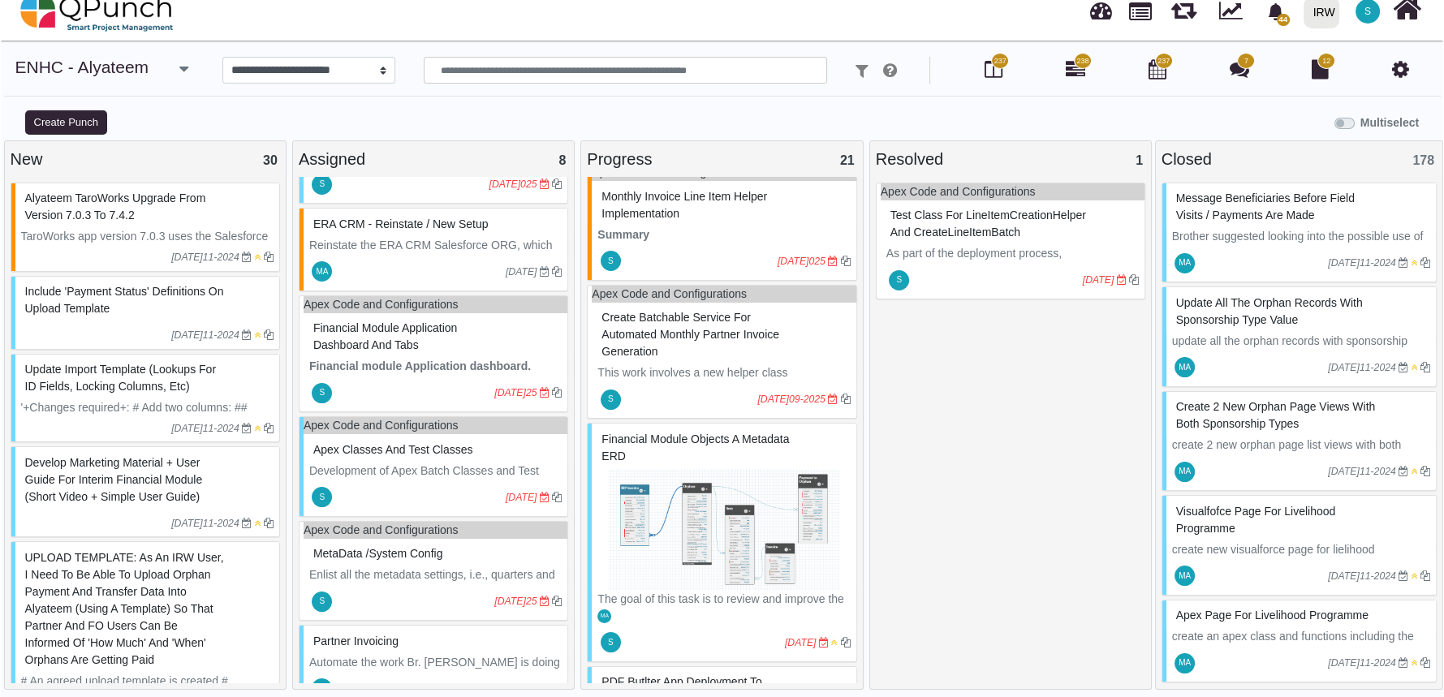
scroll to position [141, 0]
click at [730, 505] on img at bounding box center [723, 529] width 252 height 122
click at [730, 505] on div "Financial Module Objects a metadata ERD The goal of this task is to review and …" at bounding box center [720, 541] width 269 height 239
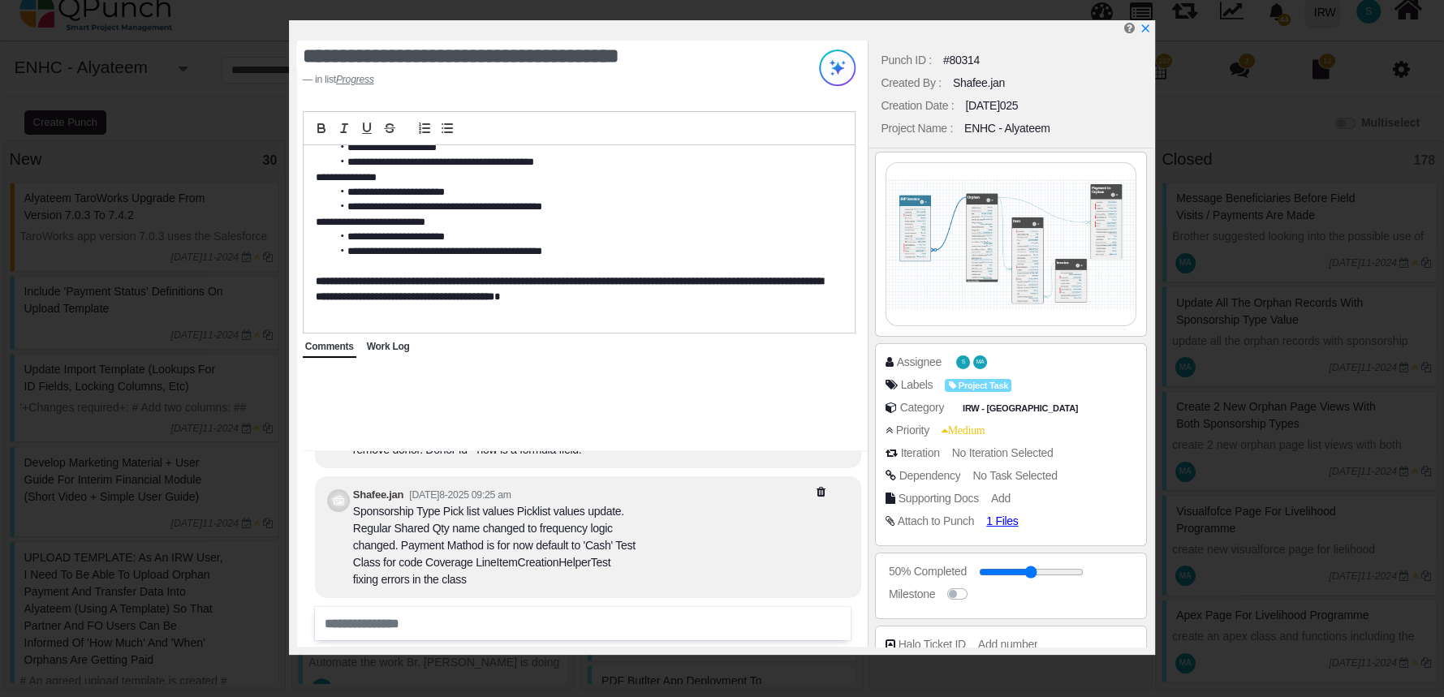
scroll to position [1054, 0]
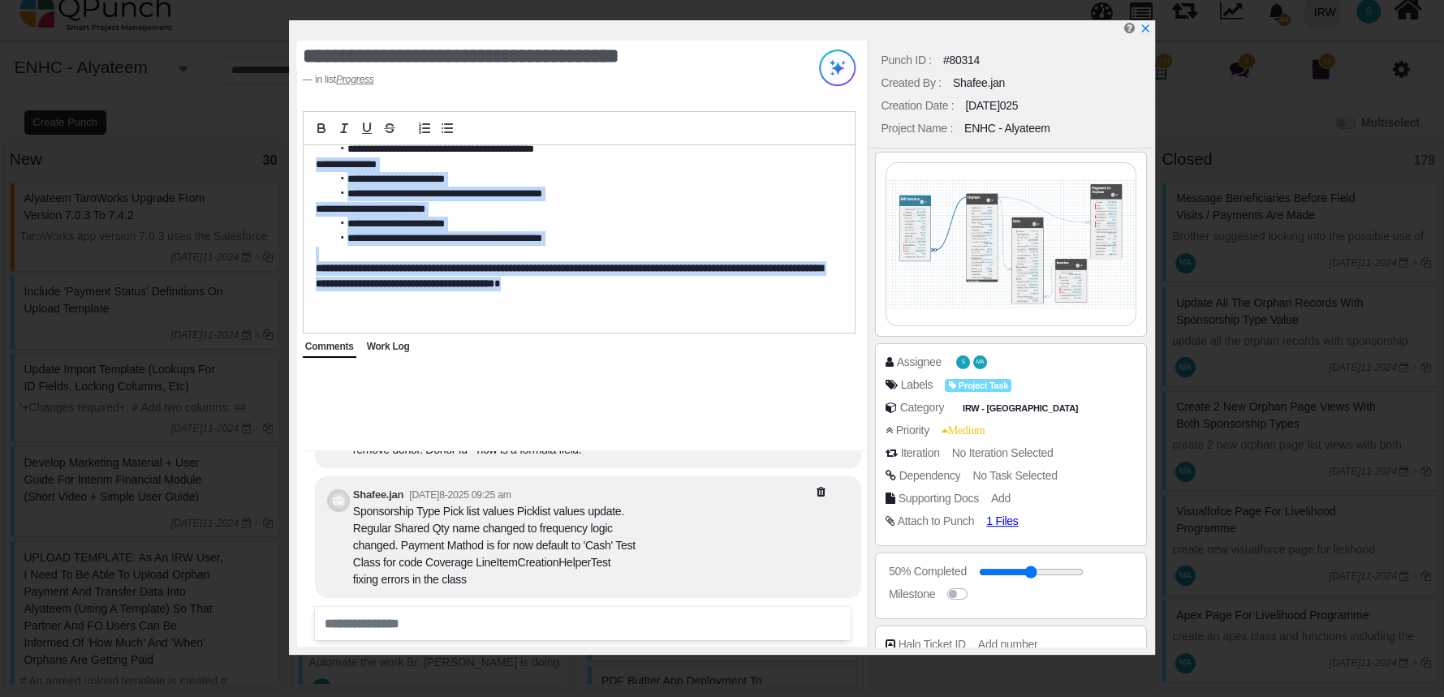
drag, startPoint x: 640, startPoint y: 290, endPoint x: 265, endPoint y: 170, distance: 394.3
click at [265, 170] on div "**********" at bounding box center [722, 348] width 1444 height 697
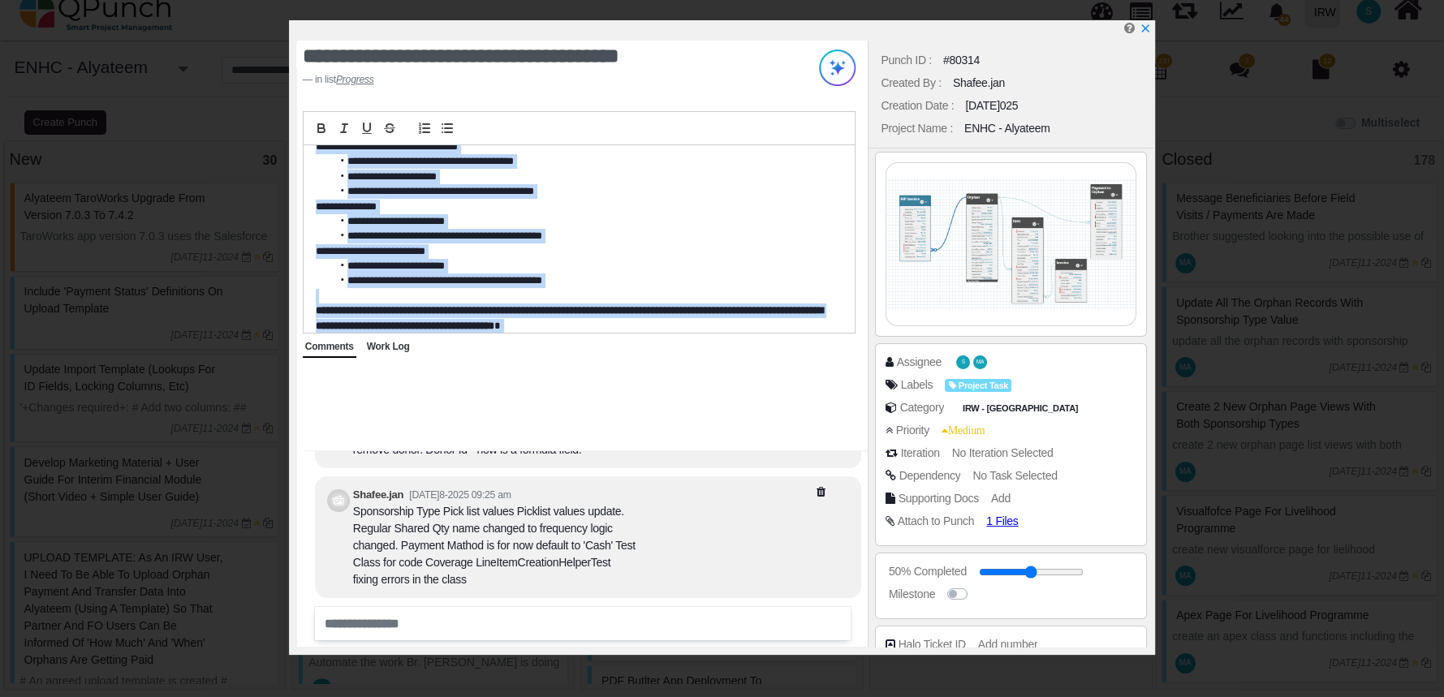
scroll to position [1024, 0]
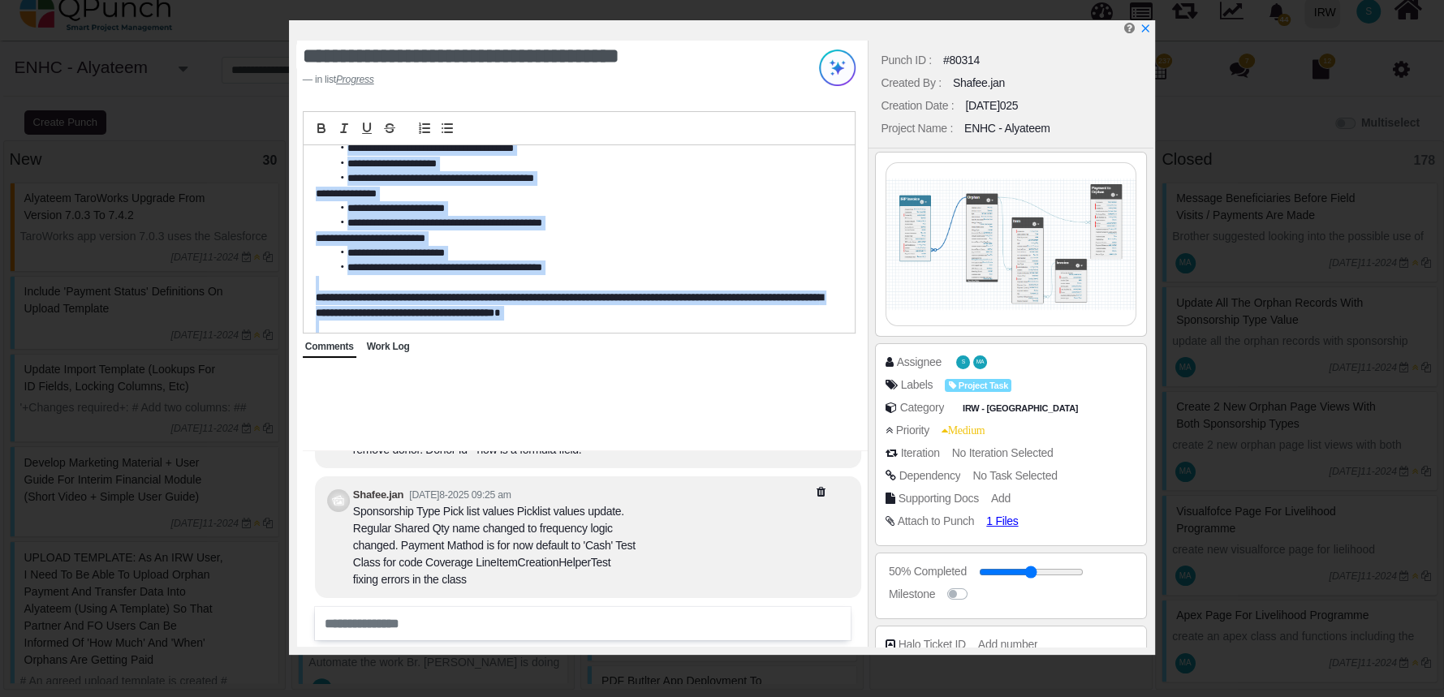
copy div "**********"
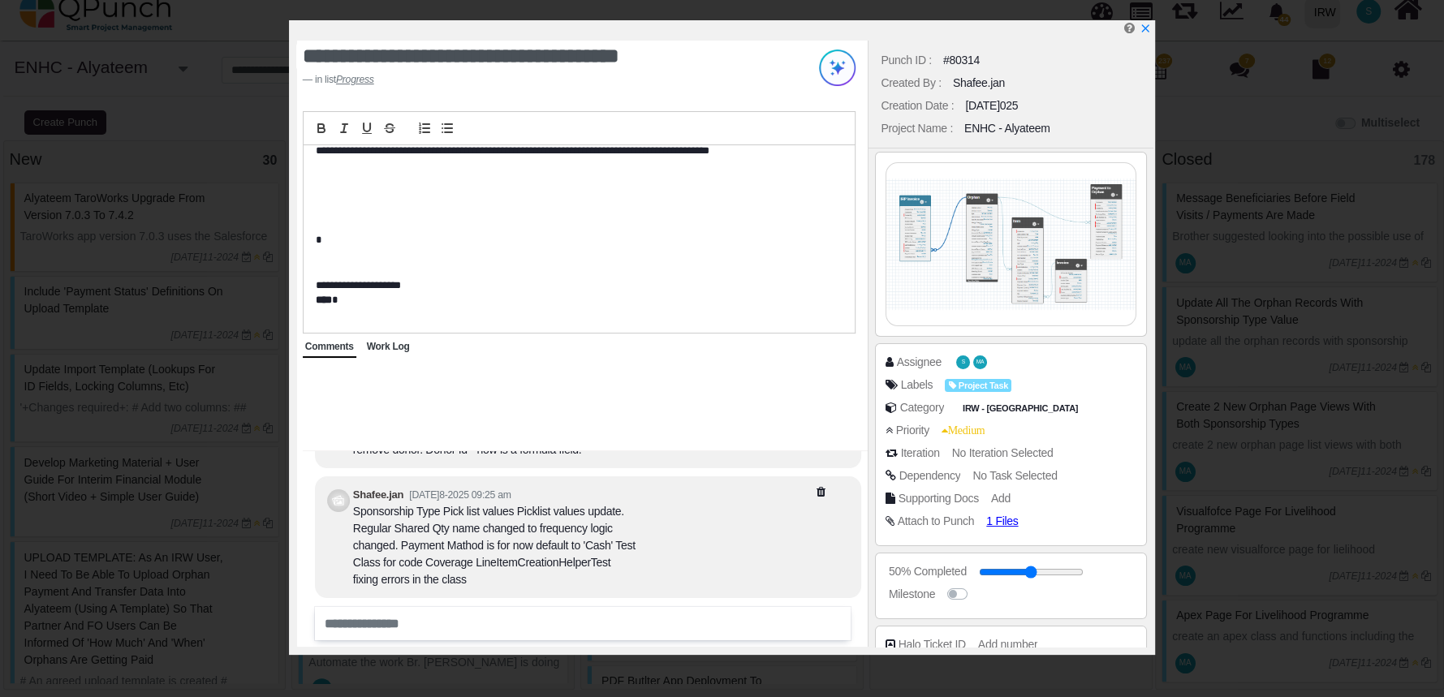
scroll to position [961, 0]
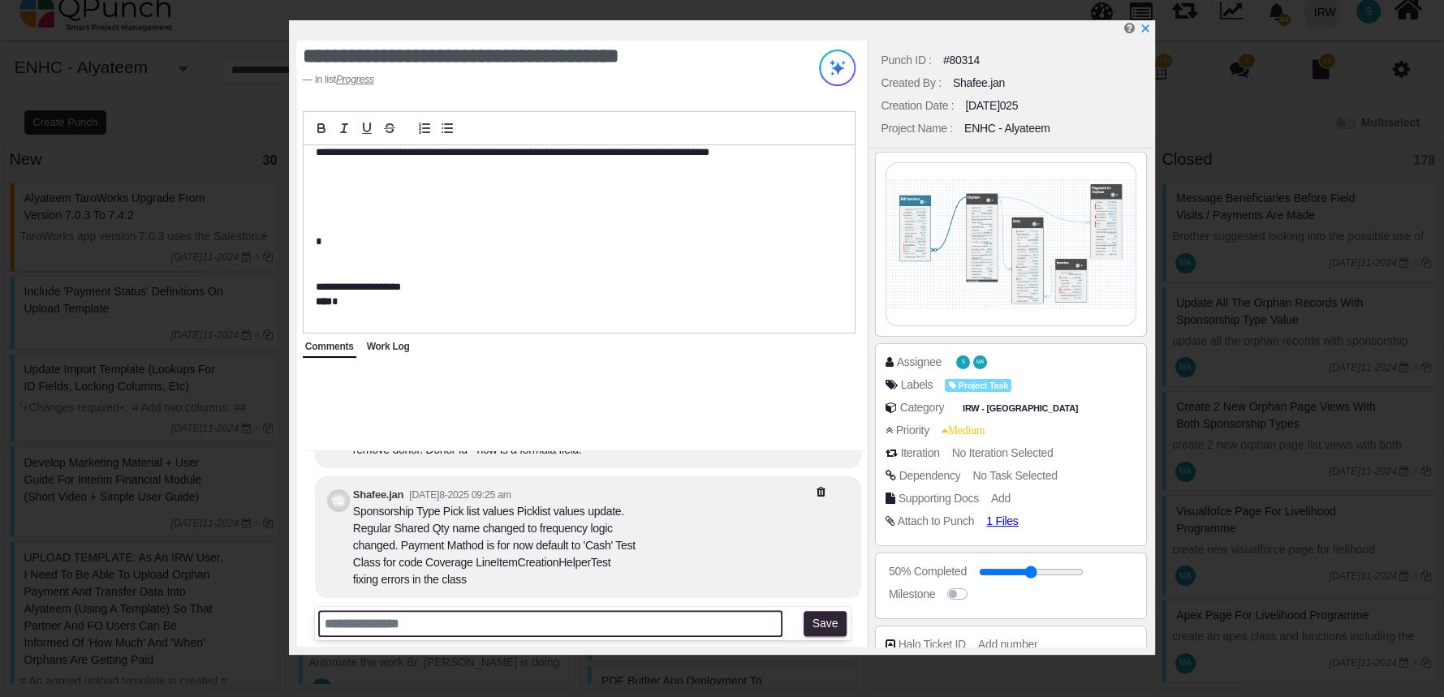
click at [530, 614] on input "text" at bounding box center [550, 623] width 464 height 27
paste input "**********"
type input "**********"
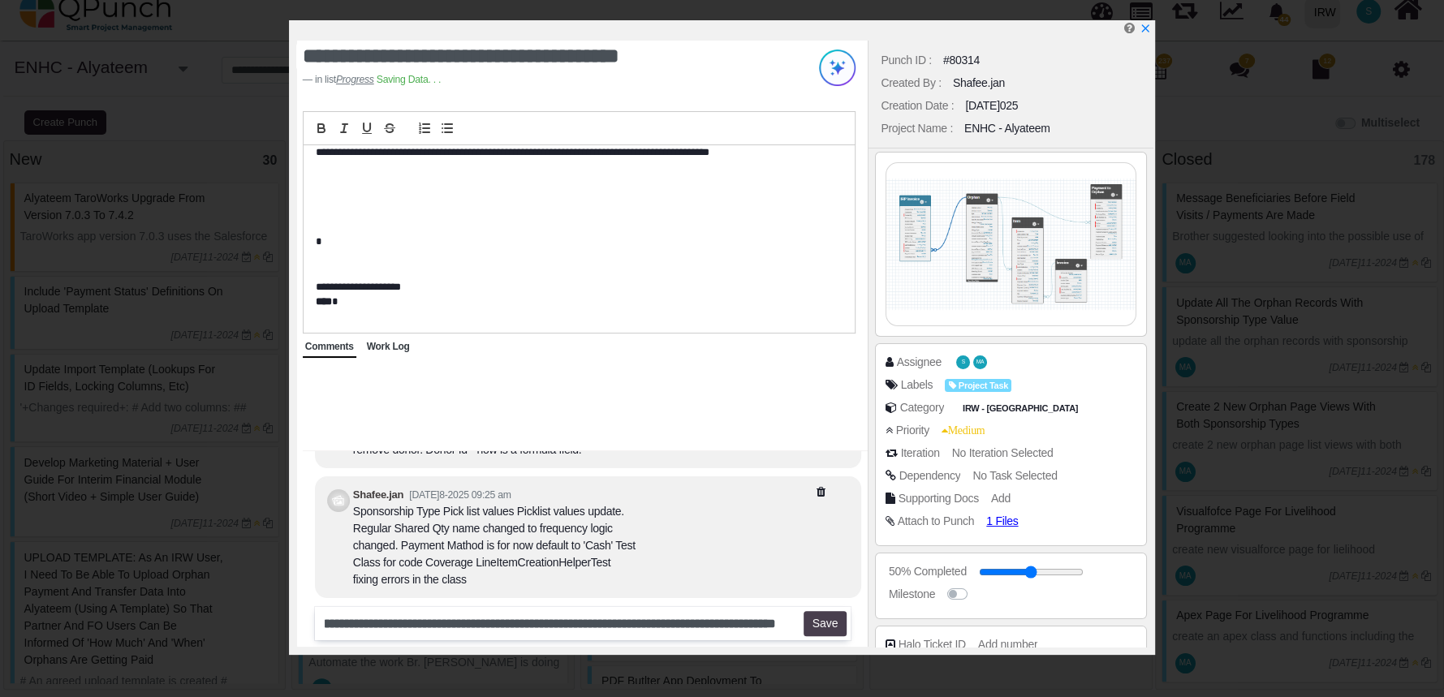
click at [845, 626] on button "Save" at bounding box center [825, 624] width 43 height 26
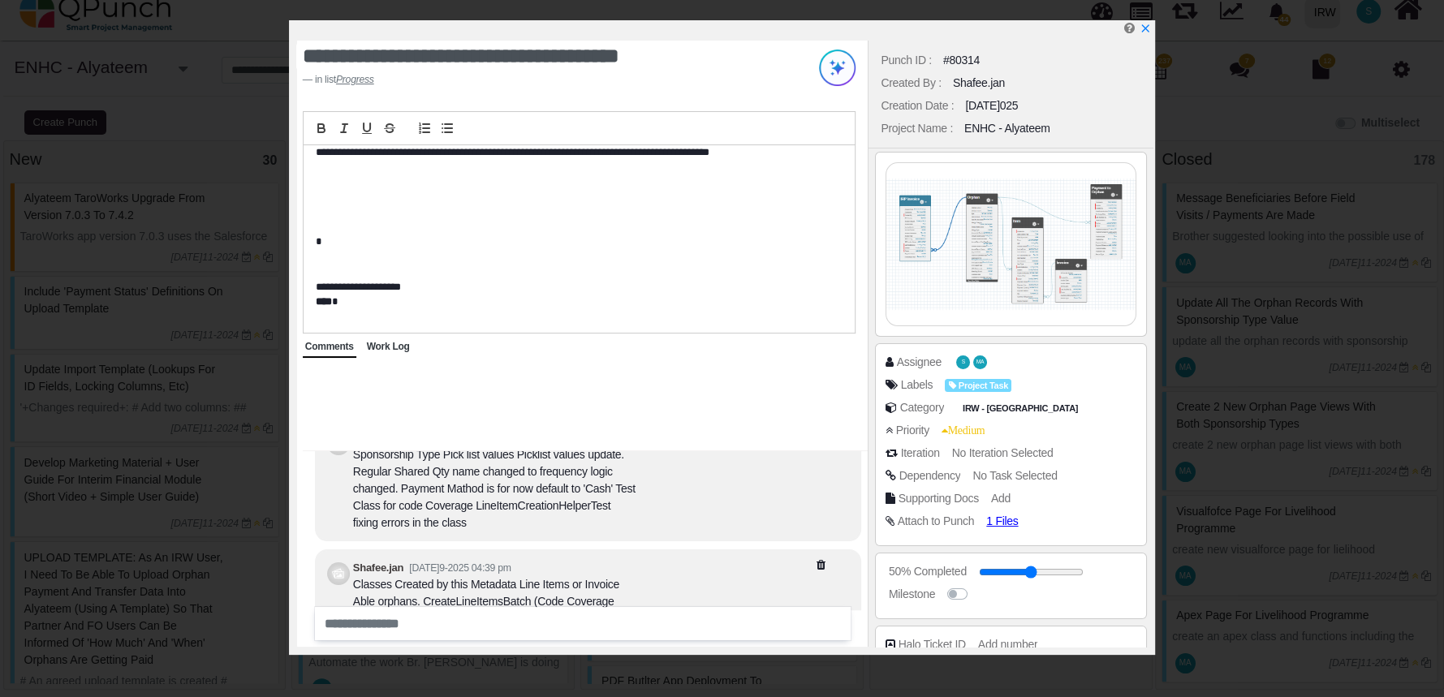
scroll to position [0, 0]
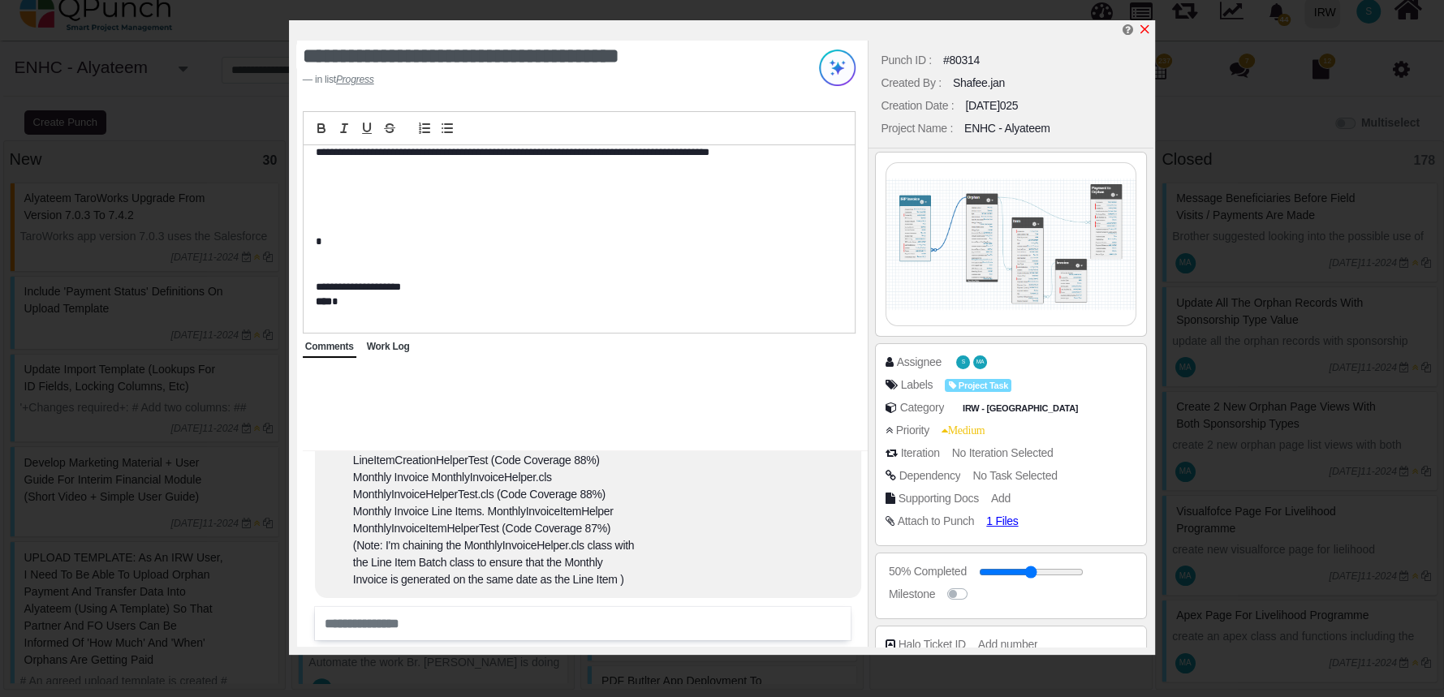
click at [1144, 26] on icon "x" at bounding box center [1144, 29] width 13 height 13
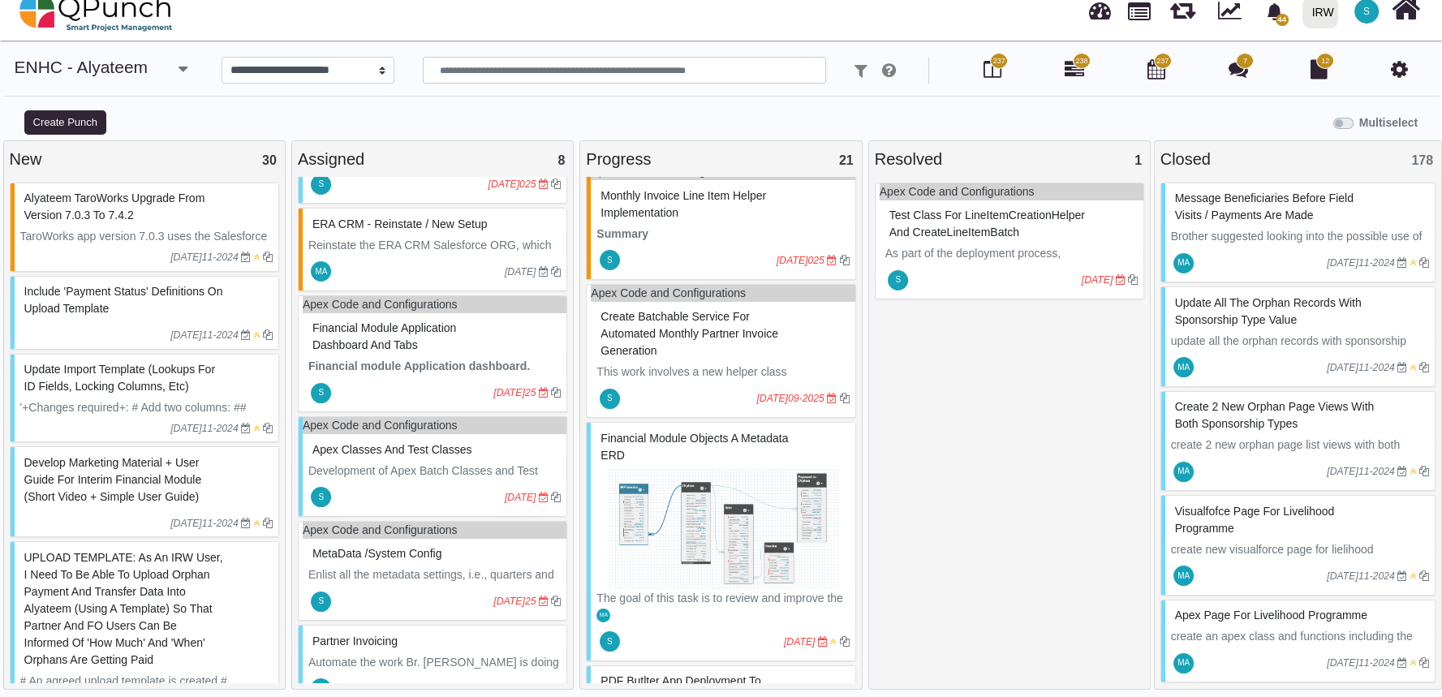
click at [719, 503] on img at bounding box center [723, 529] width 252 height 122
click at [719, 503] on div "Financial Module Objects a metadata ERD The goal of this task is to review and …" at bounding box center [720, 541] width 269 height 239
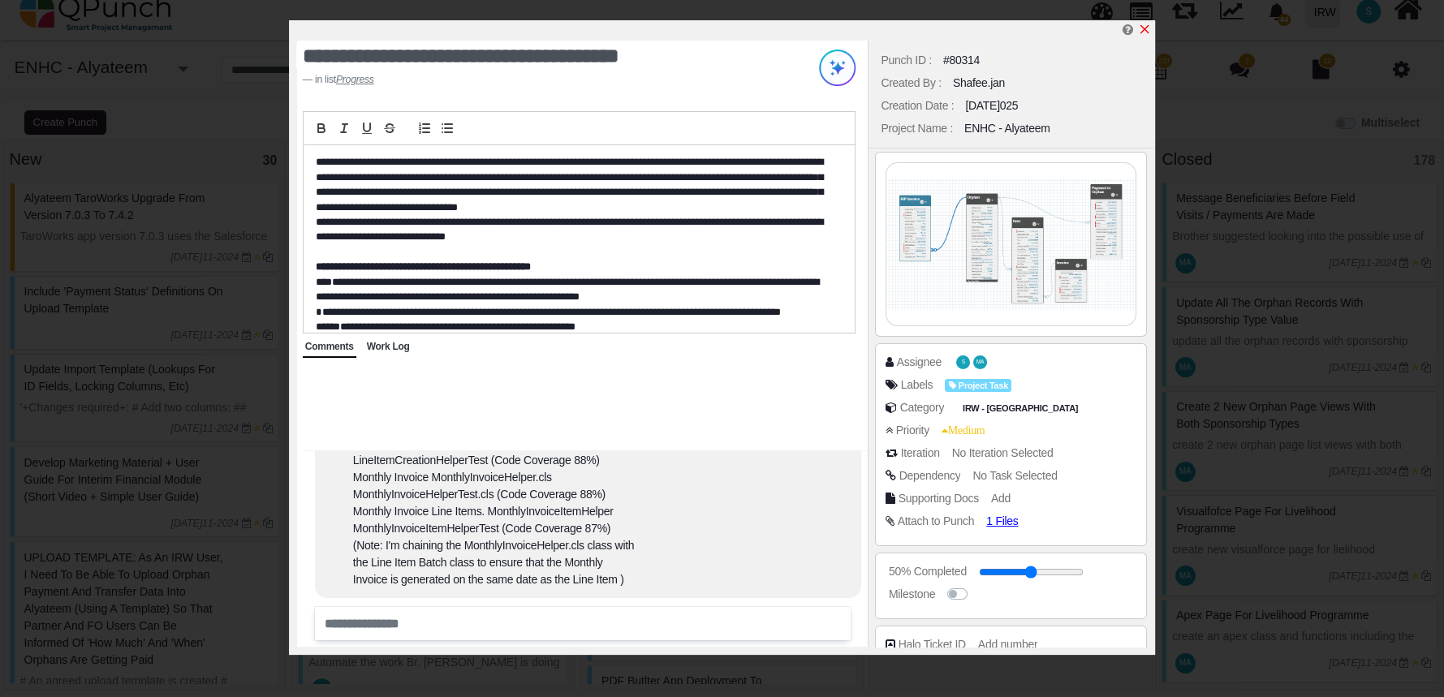
click at [1146, 25] on icon "x" at bounding box center [1144, 29] width 13 height 13
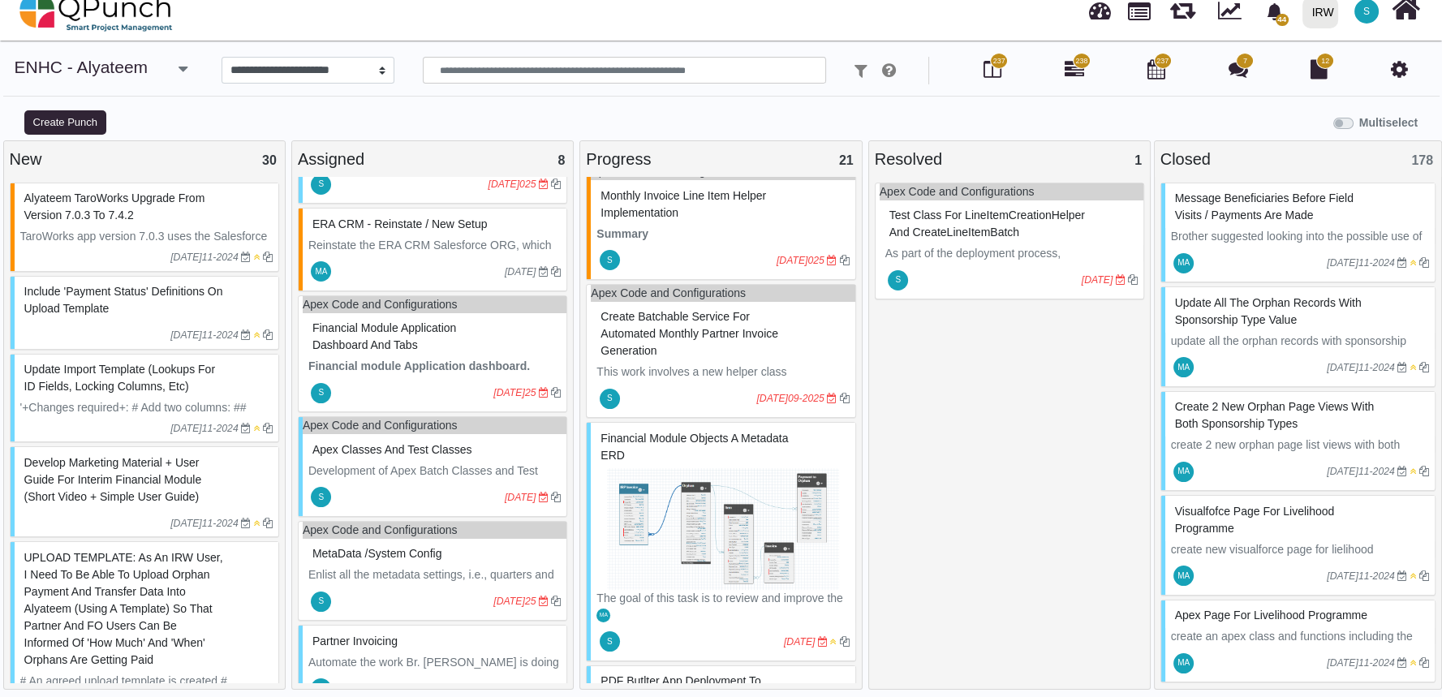
click at [747, 500] on img at bounding box center [723, 529] width 252 height 122
click at [747, 500] on div "Financial Module Objects a metadata ERD The goal of this task is to review and …" at bounding box center [720, 541] width 269 height 239
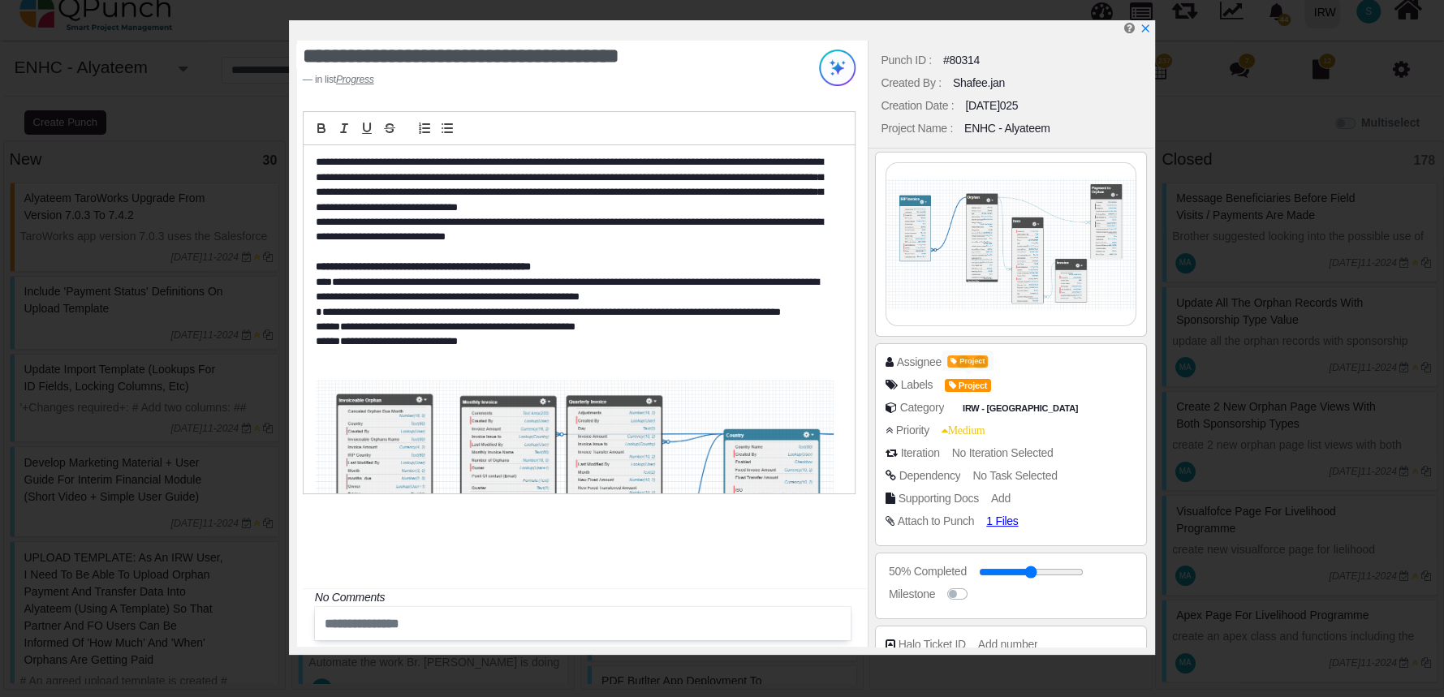
click at [972, 390] on span "Project" at bounding box center [967, 386] width 45 height 14
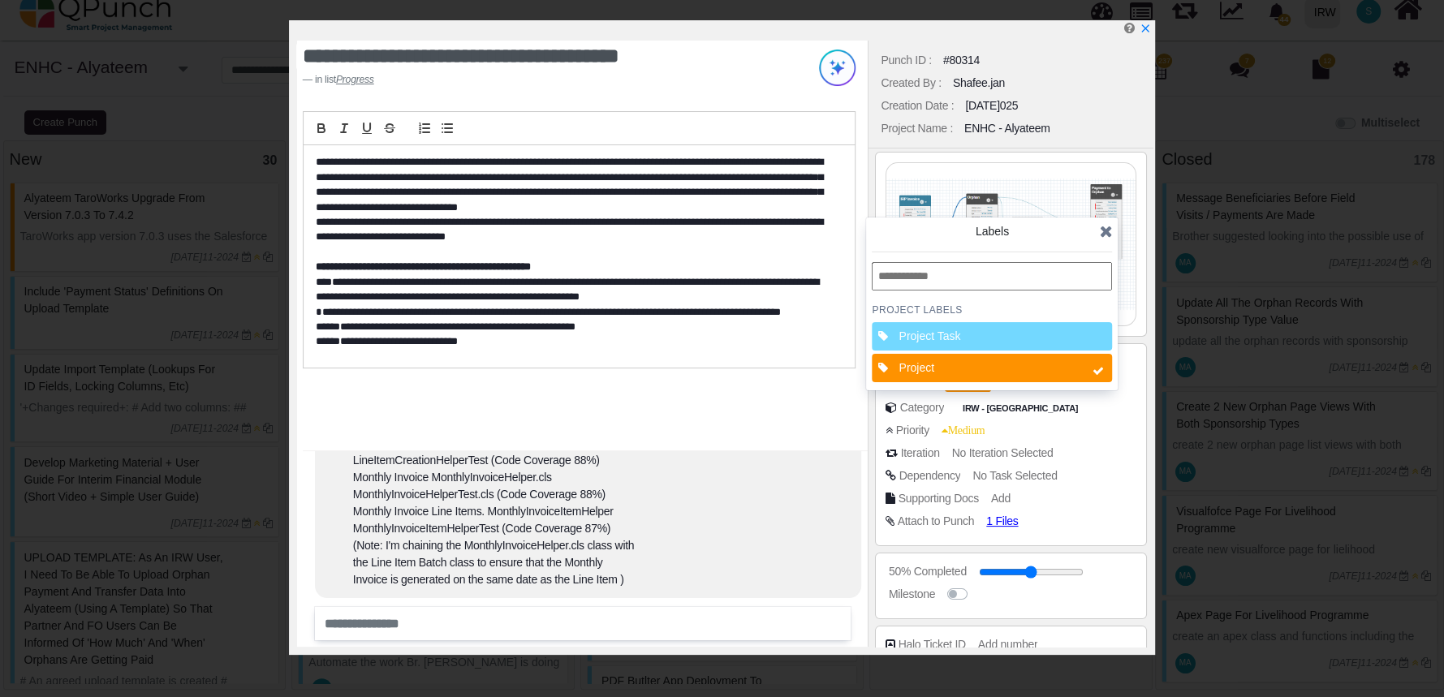
click at [1063, 372] on div "Project" at bounding box center [992, 368] width 240 height 28
click at [1041, 362] on div "Project" at bounding box center [973, 368] width 151 height 17
click at [1111, 434] on div "Priority Medium" at bounding box center [1014, 430] width 259 height 16
click at [1108, 235] on icon at bounding box center [1105, 231] width 13 height 16
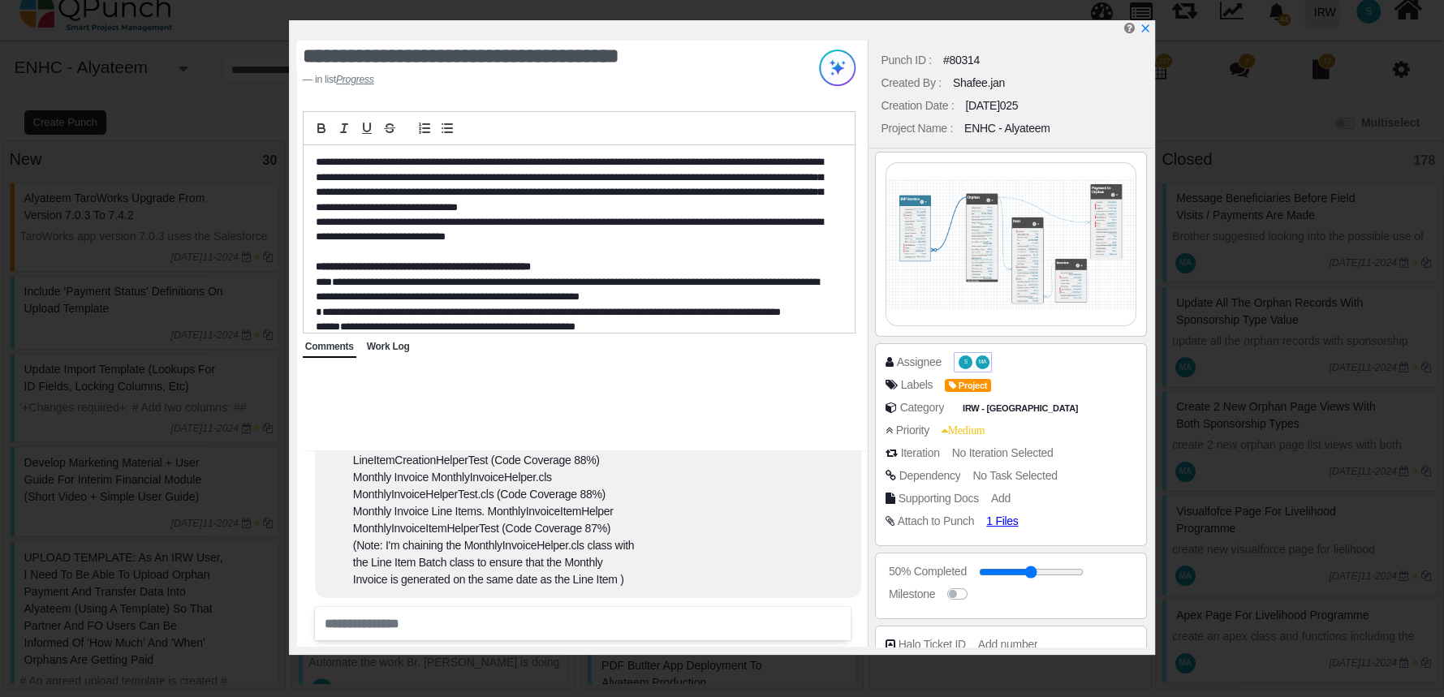
click at [976, 361] on span "MA" at bounding box center [983, 362] width 14 height 14
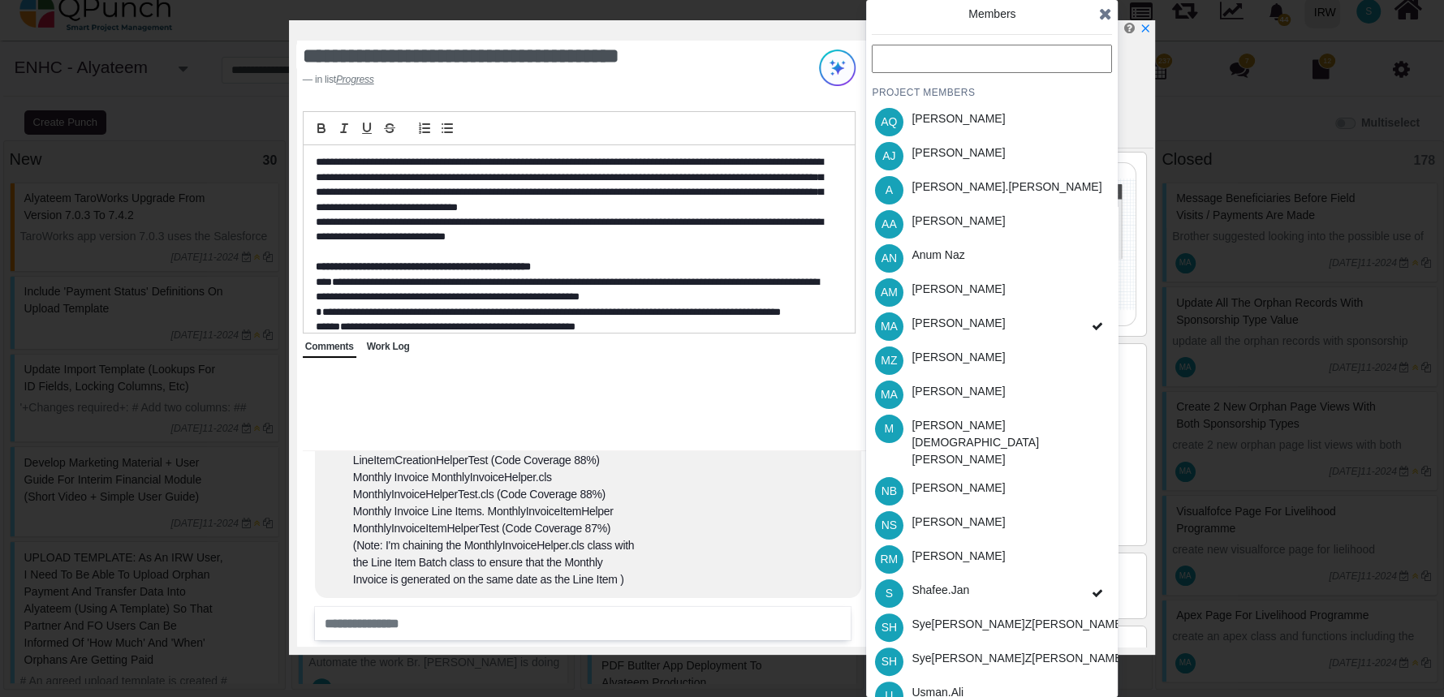
click at [781, 386] on div "**********" at bounding box center [582, 344] width 571 height 606
click at [1105, 12] on icon at bounding box center [1105, 14] width 13 height 16
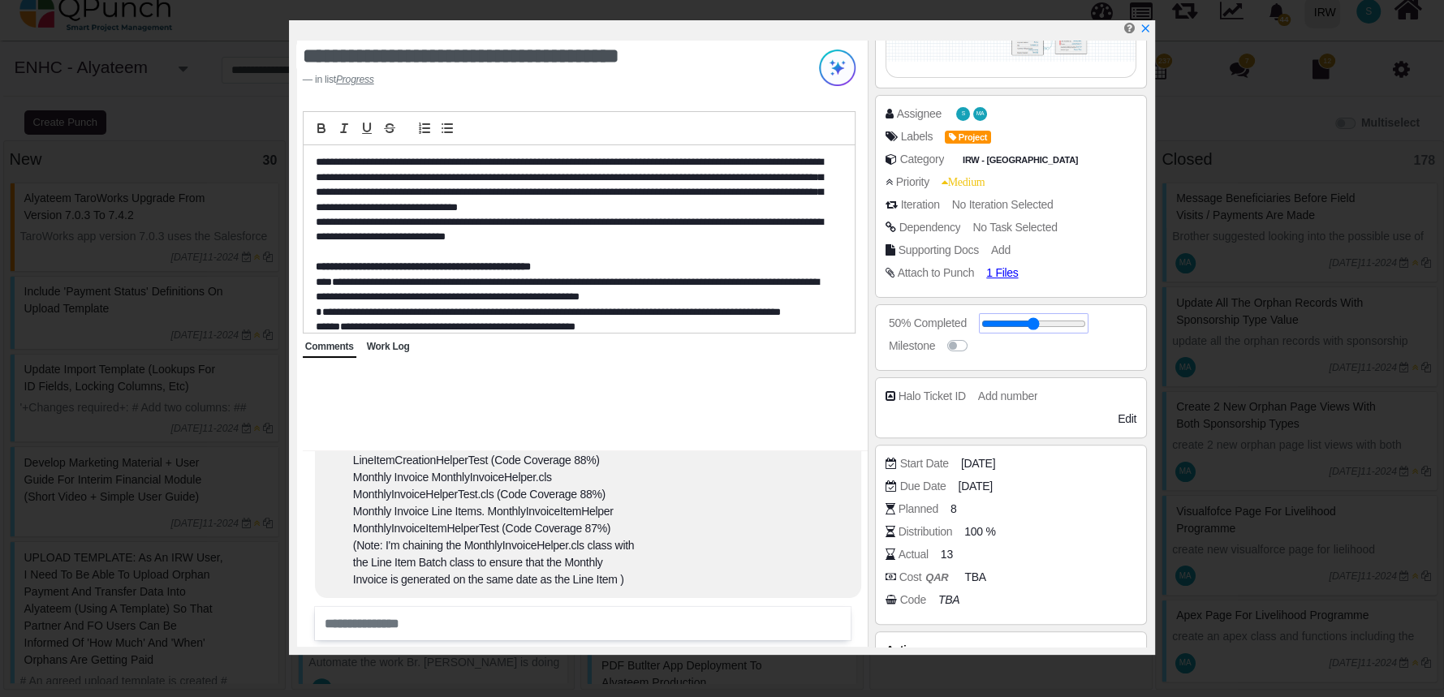
scroll to position [314, 0]
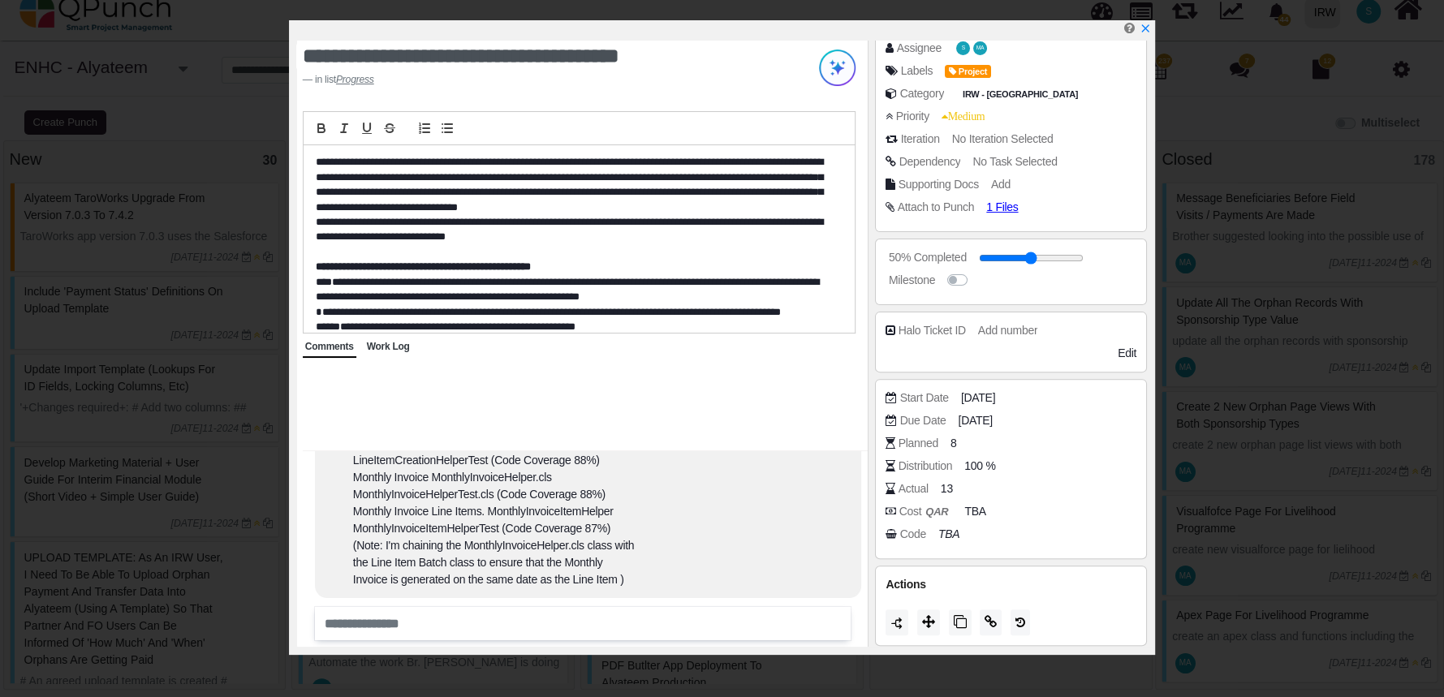
click at [1188, 498] on div "**********" at bounding box center [722, 348] width 1444 height 697
click at [1147, 25] on icon "x" at bounding box center [1144, 29] width 13 height 13
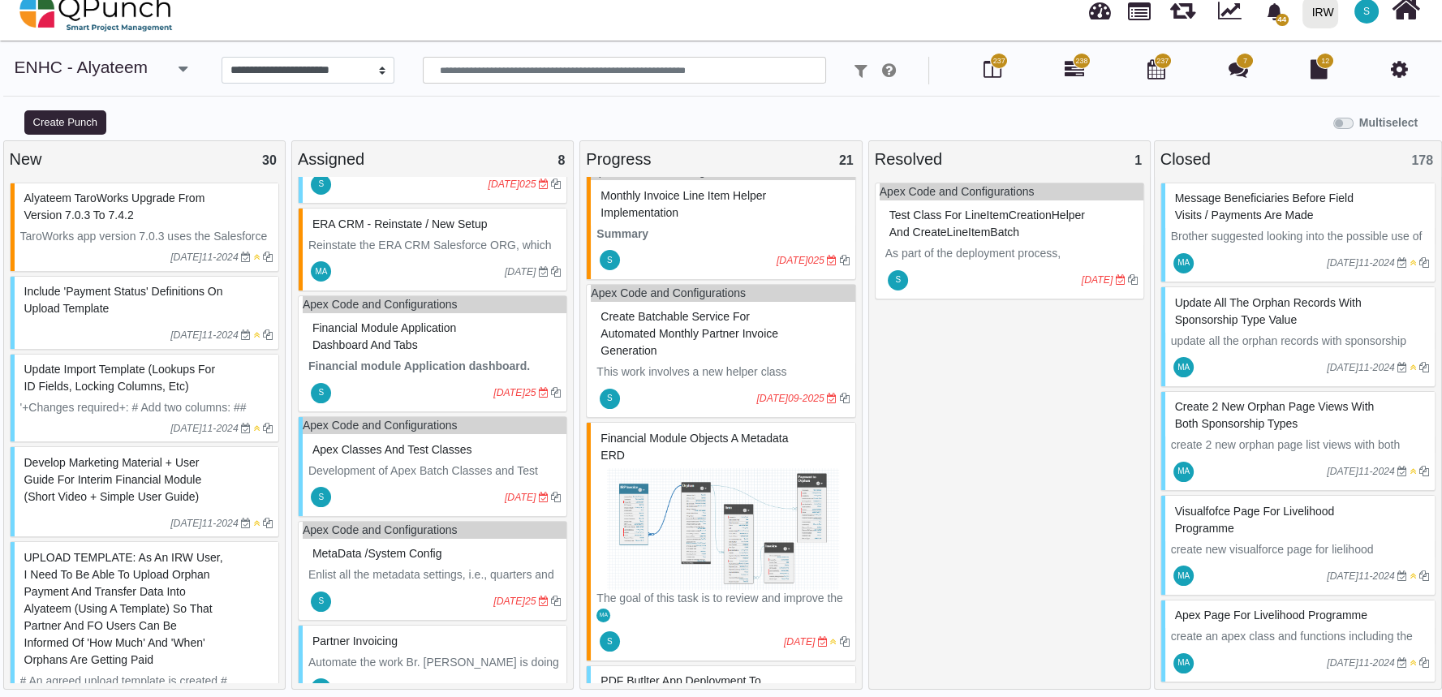
click at [680, 519] on img at bounding box center [723, 529] width 252 height 122
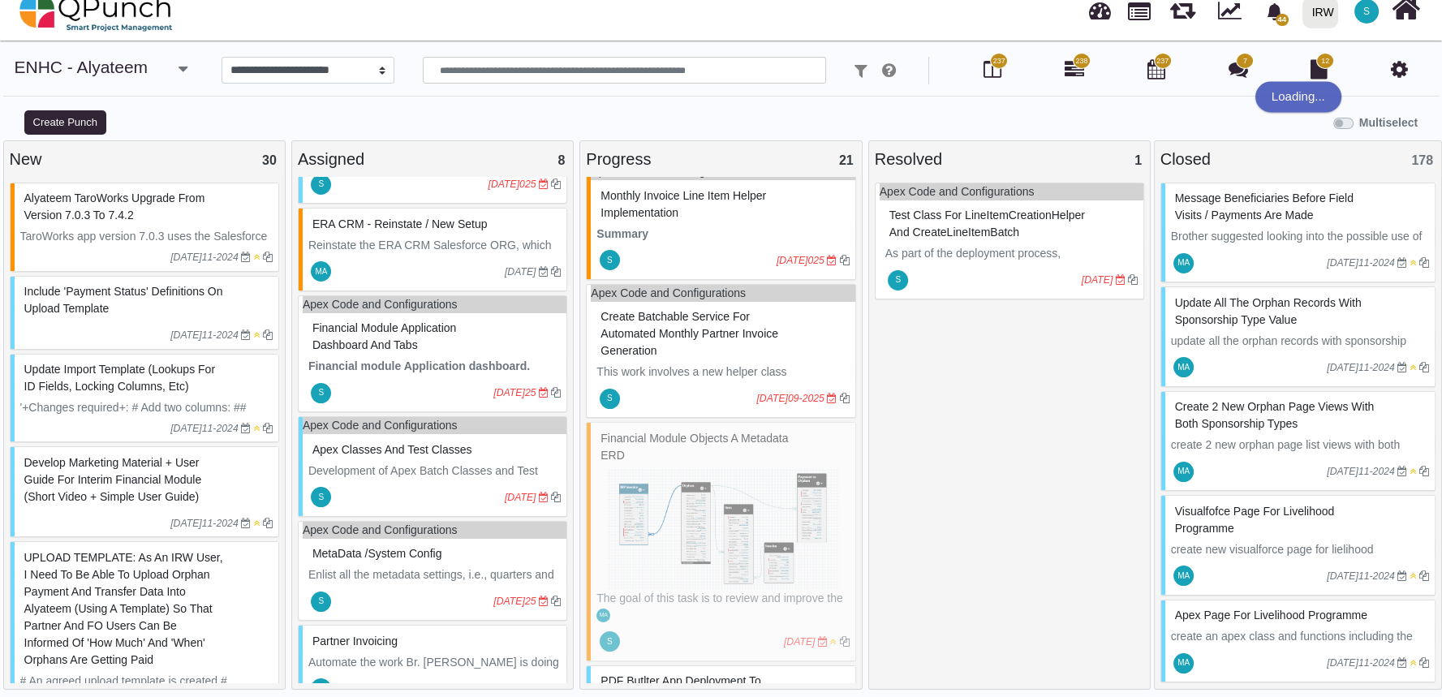
click at [680, 519] on div "Financial Module Objects a metadata ERD The goal of this task is to review and …" at bounding box center [720, 541] width 269 height 239
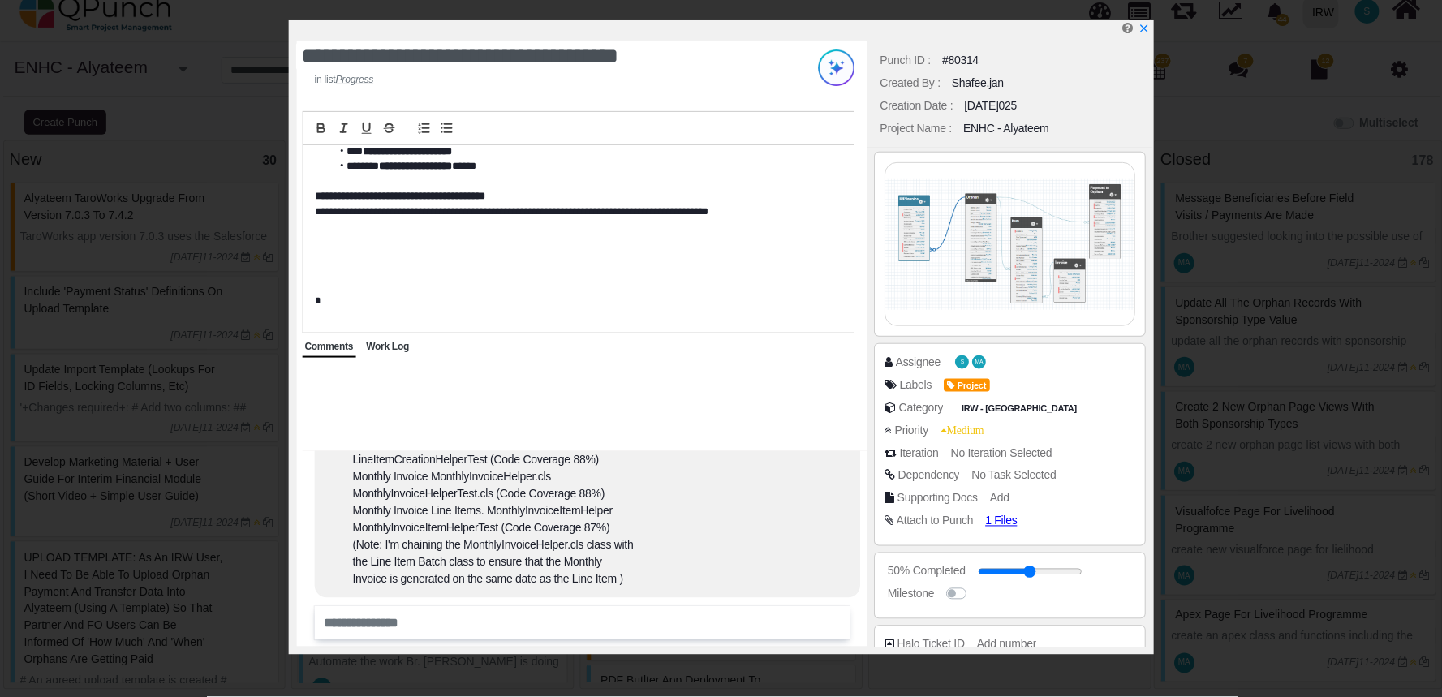
scroll to position [961, 0]
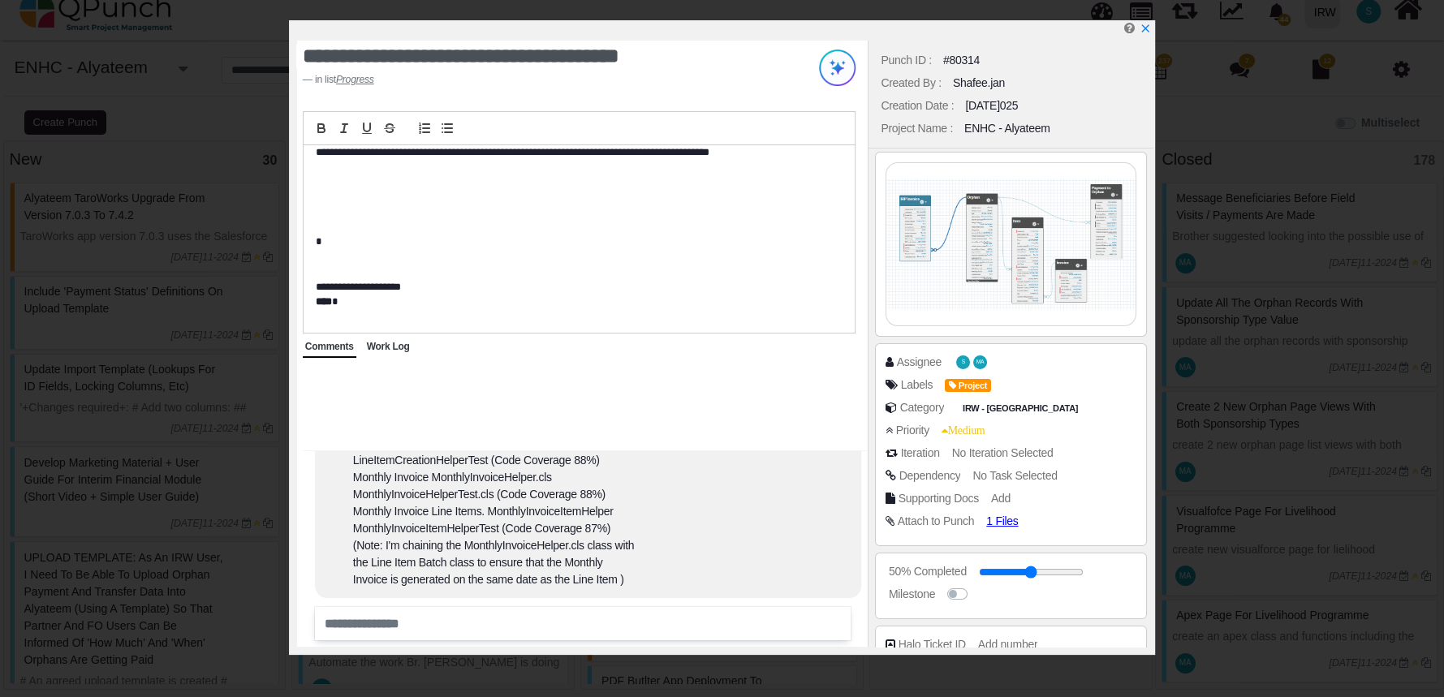
click at [661, 225] on p at bounding box center [575, 227] width 519 height 15
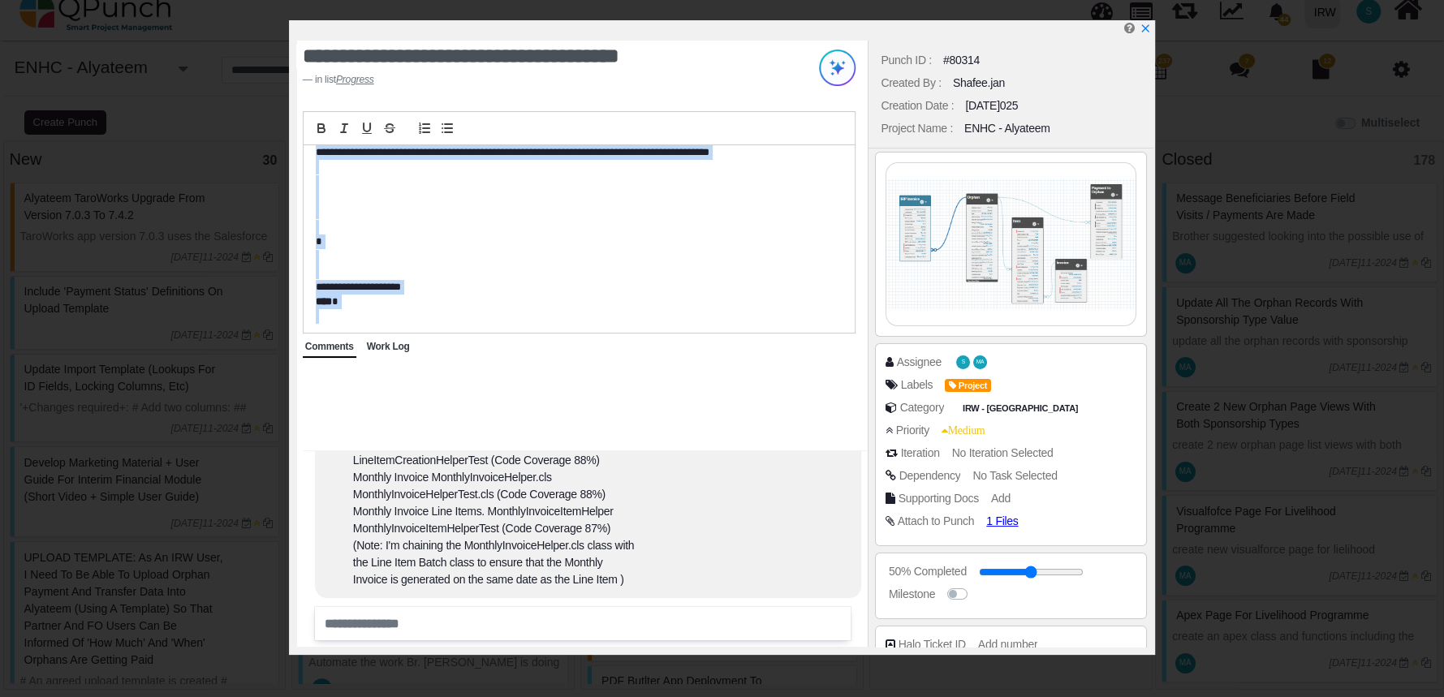
copy div "**********"
click at [1144, 28] on icon "x" at bounding box center [1144, 29] width 13 height 13
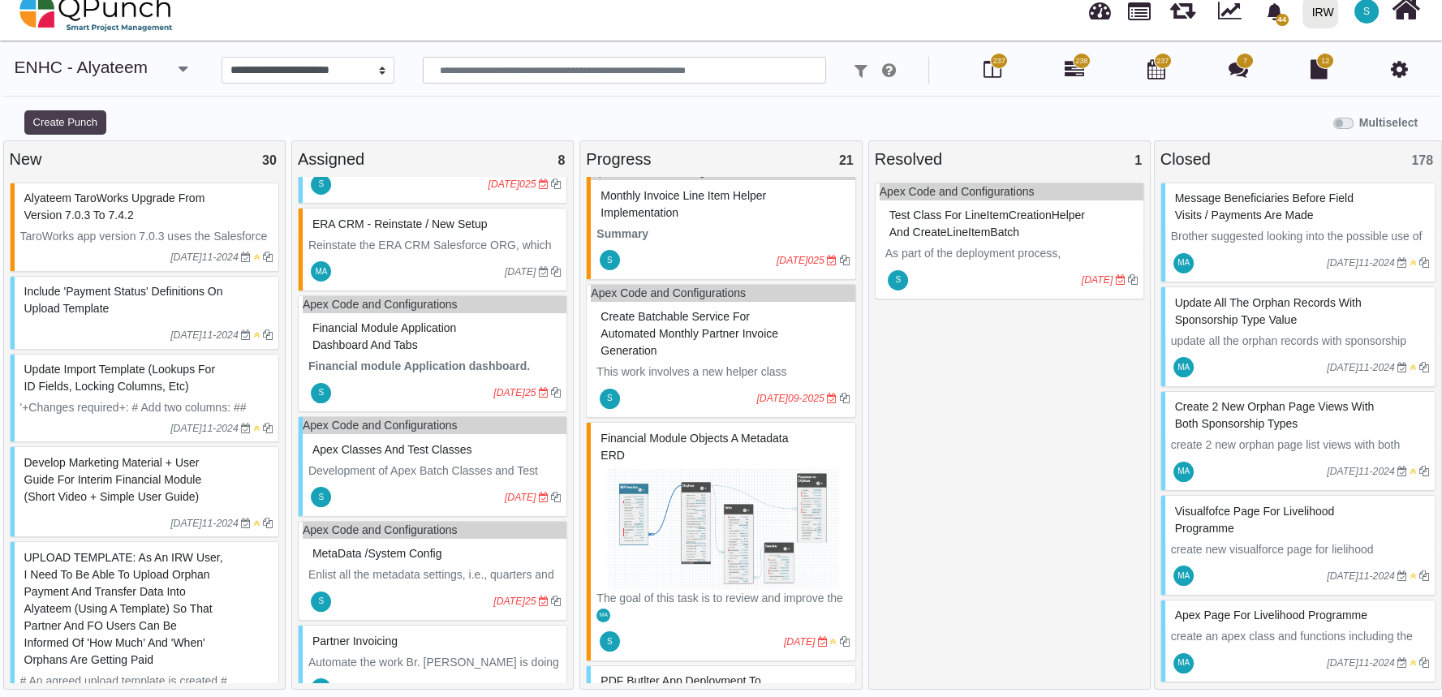
click at [58, 127] on button "Create Punch" at bounding box center [65, 122] width 82 height 24
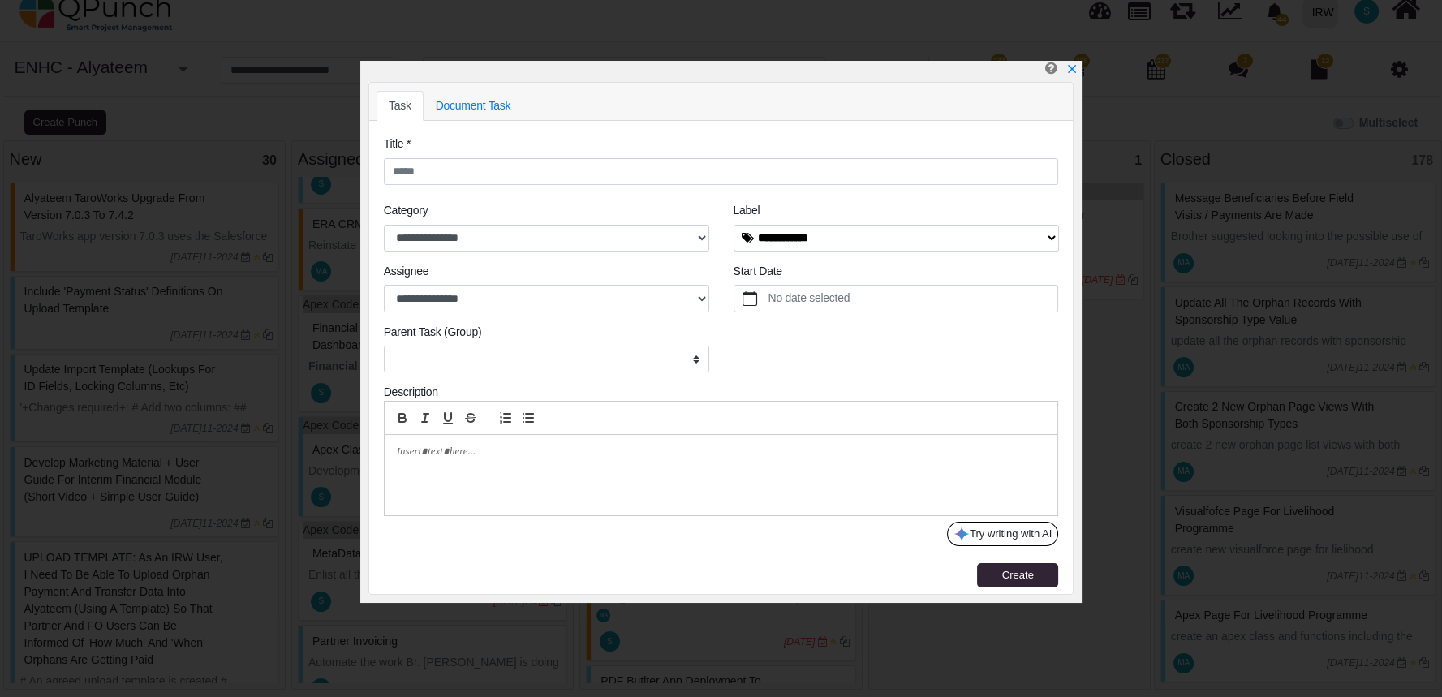
click at [591, 477] on div at bounding box center [722, 475] width 674 height 80
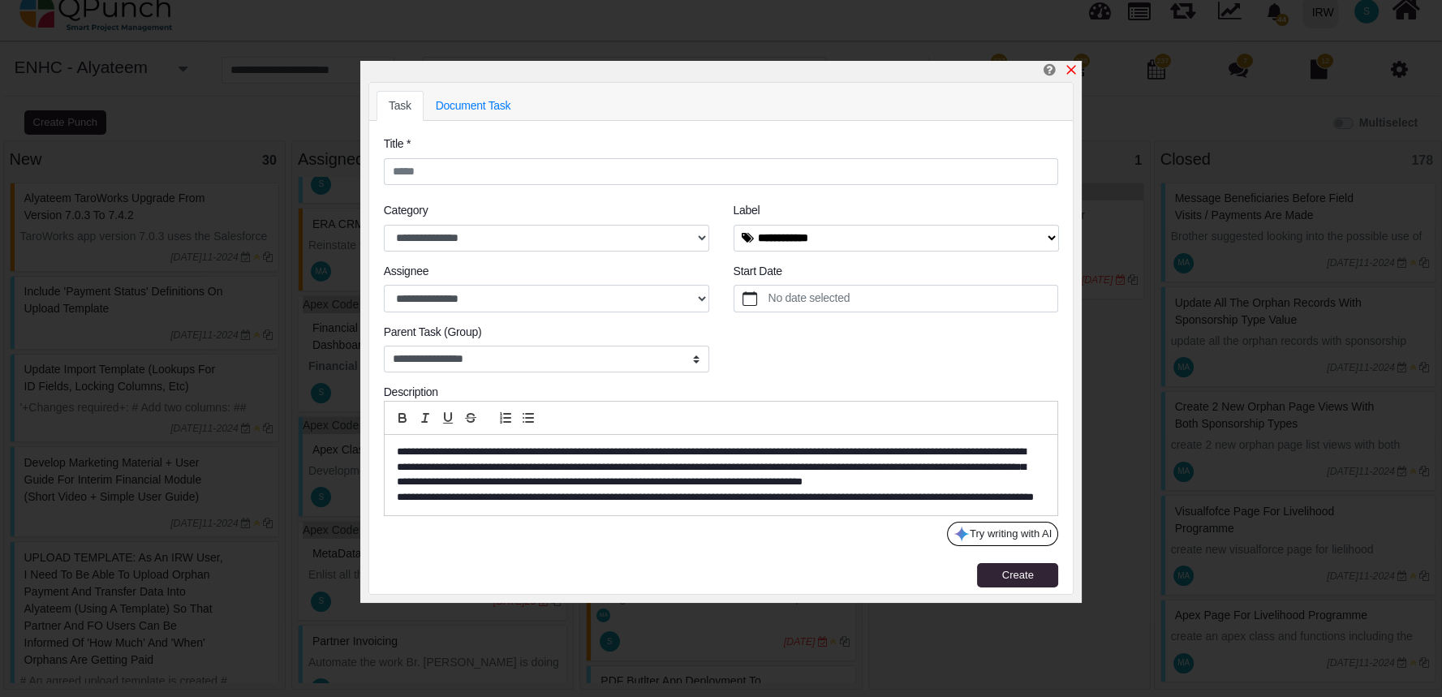
click at [1068, 71] on icon "x" at bounding box center [1071, 69] width 13 height 13
click at [1071, 73] on icon "x" at bounding box center [1071, 69] width 13 height 13
